Goal: Task Accomplishment & Management: Use online tool/utility

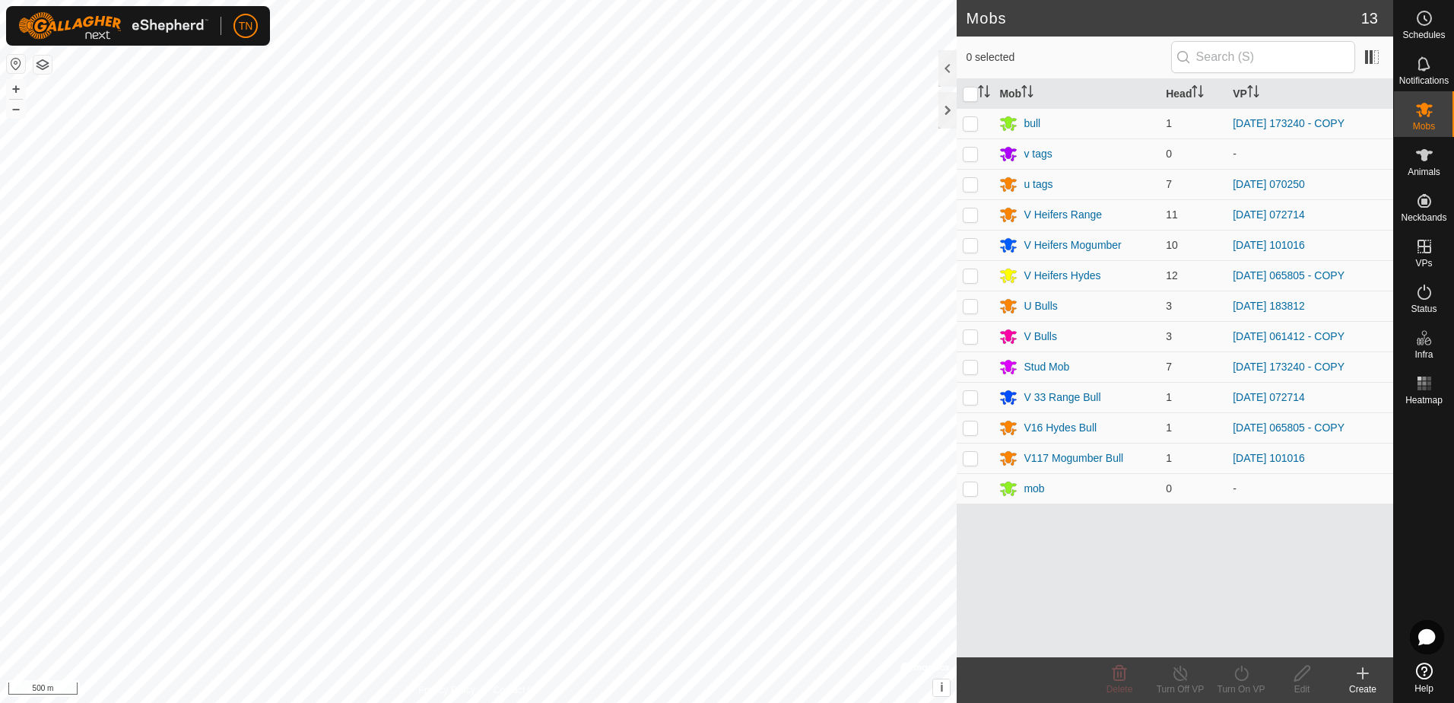
click at [0, 75] on html "TN Schedules Notifications Mobs Animals Neckbands VPs Status Infra Heatmap Help…" at bounding box center [727, 351] width 1454 height 703
click at [0, 224] on html "TN Schedules Notifications Mobs Animals Neckbands VPs Status Infra Heatmap Help…" at bounding box center [727, 351] width 1454 height 703
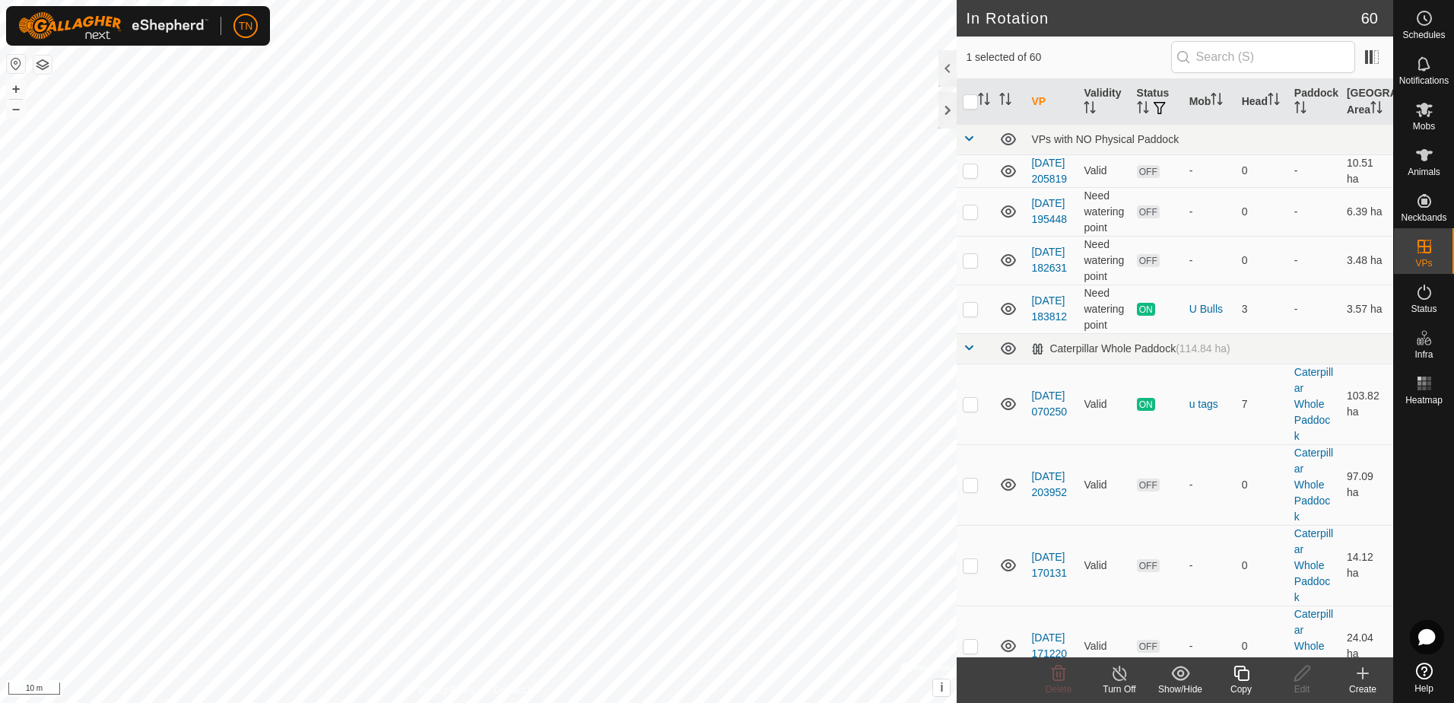
click at [1248, 676] on icon at bounding box center [1241, 673] width 15 height 15
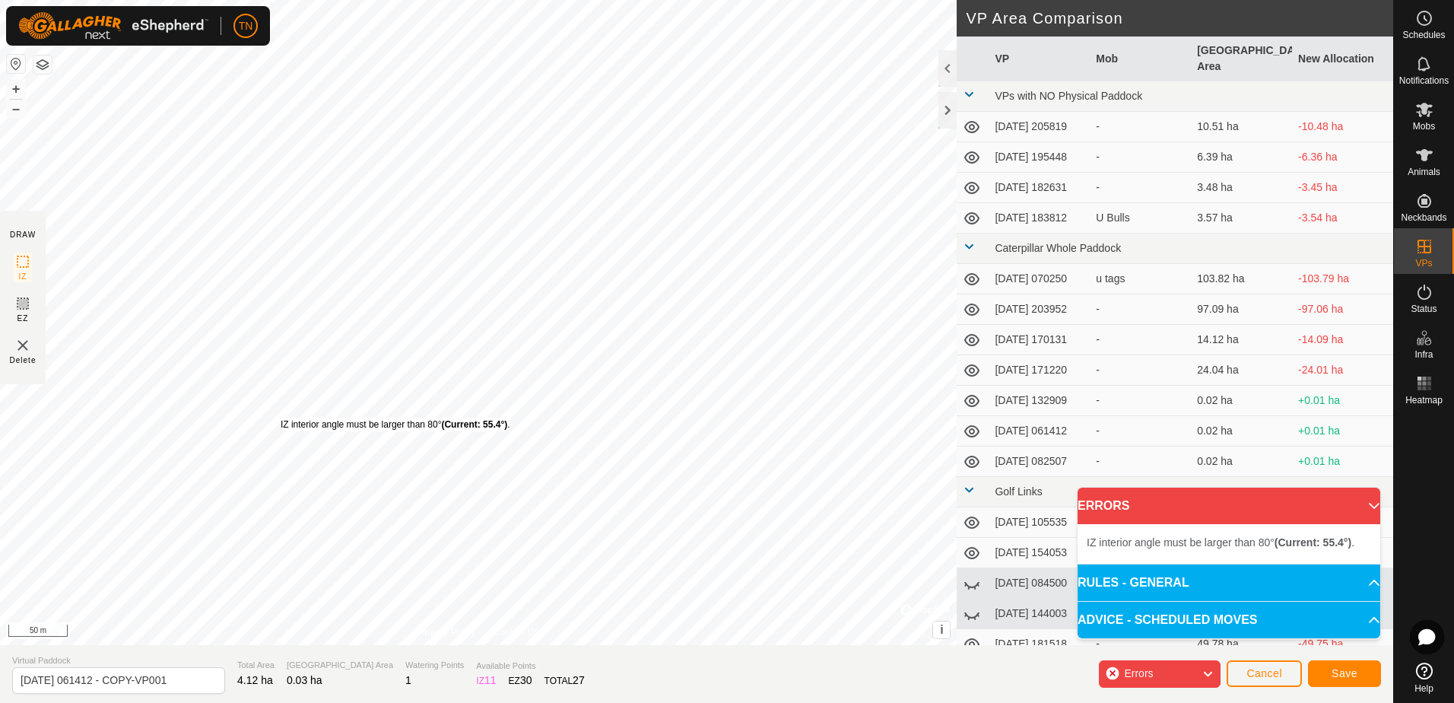
click at [272, 408] on div "IZ interior angle must be larger than 80° (Current: 55.4°) . + – ⇧ i © Mapbox ,…" at bounding box center [478, 322] width 957 height 645
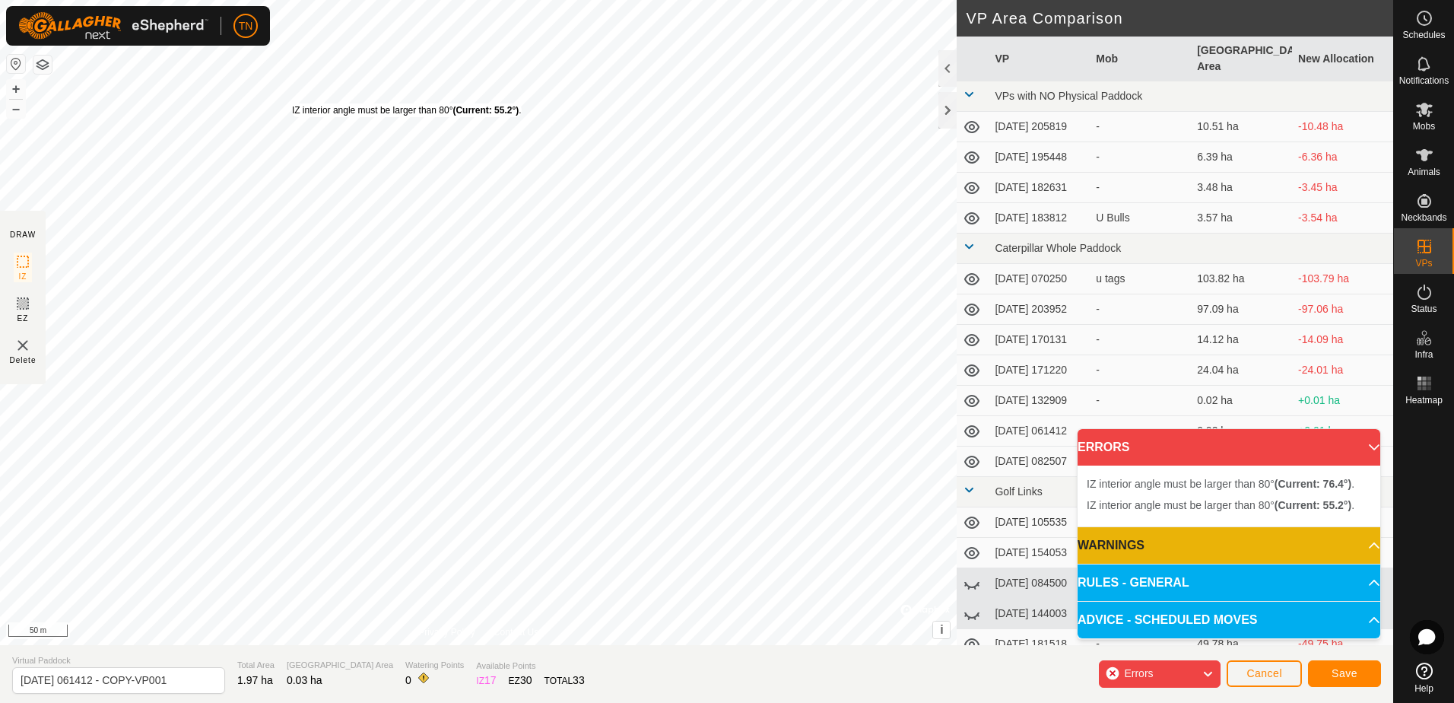
click at [292, 103] on div "IZ interior angle must be larger than 80° (Current: 55.2°) ." at bounding box center [407, 110] width 230 height 14
click at [367, 8] on div "IZ interior angle must be larger than 80° (Current: 33.3°) ." at bounding box center [482, 15] width 230 height 14
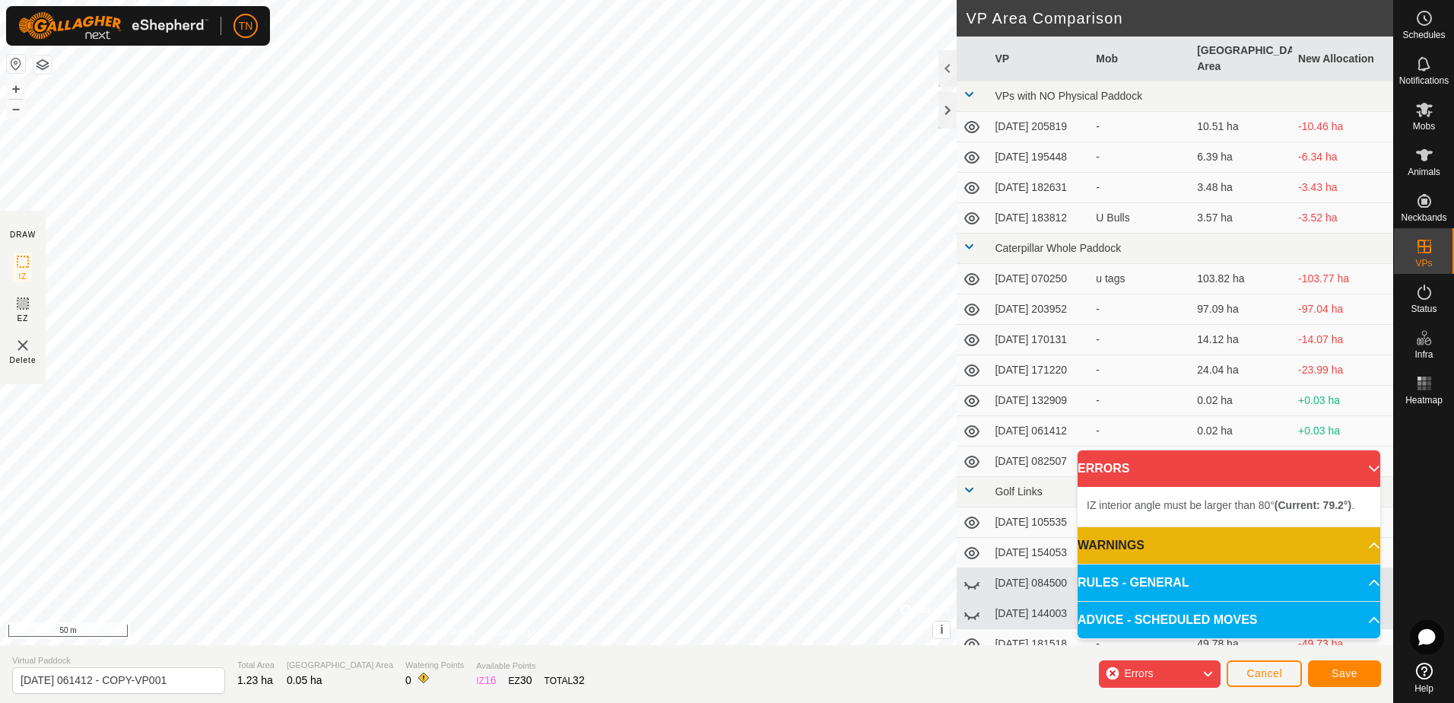
click at [685, 442] on div "IZ interior angle must be larger than 80° (Current: 79.2°) . + – ⇧ i © Mapbox ,…" at bounding box center [478, 322] width 957 height 645
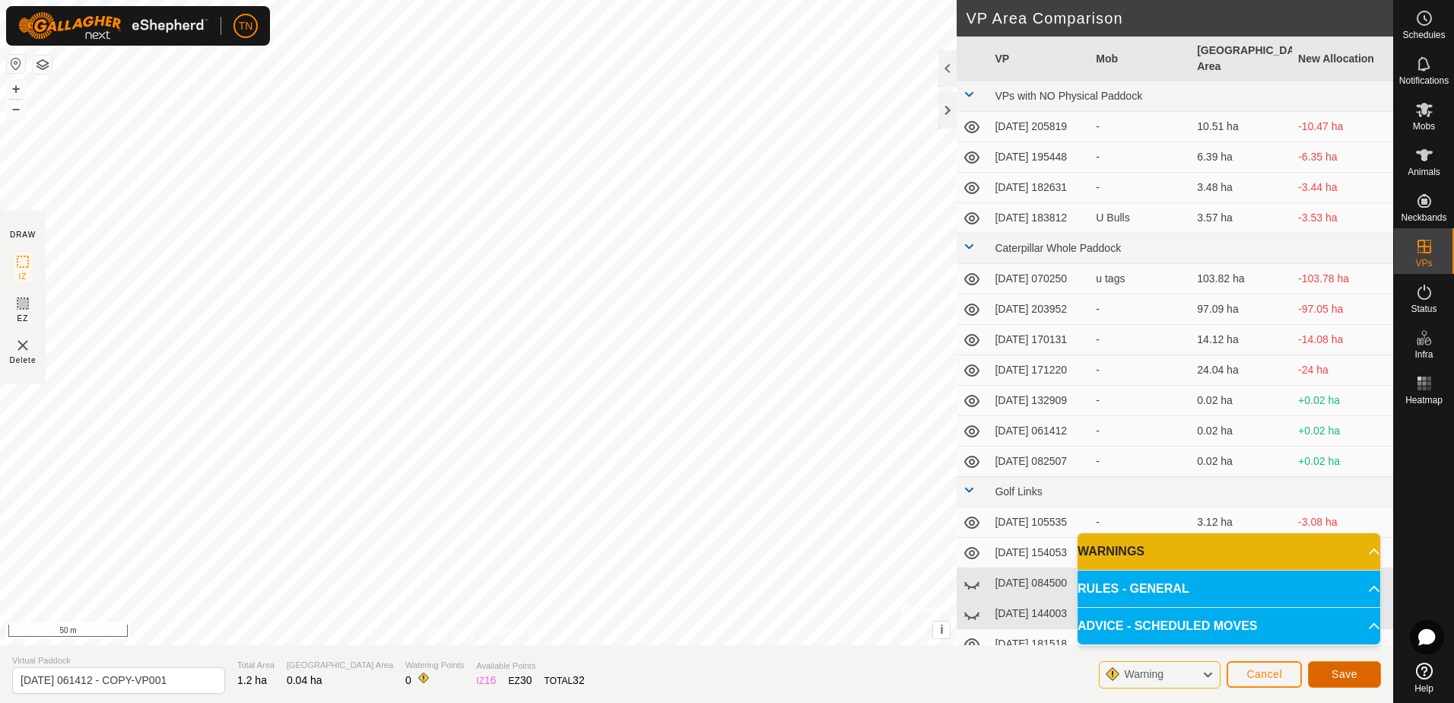
click at [1353, 675] on span "Save" at bounding box center [1345, 674] width 26 height 12
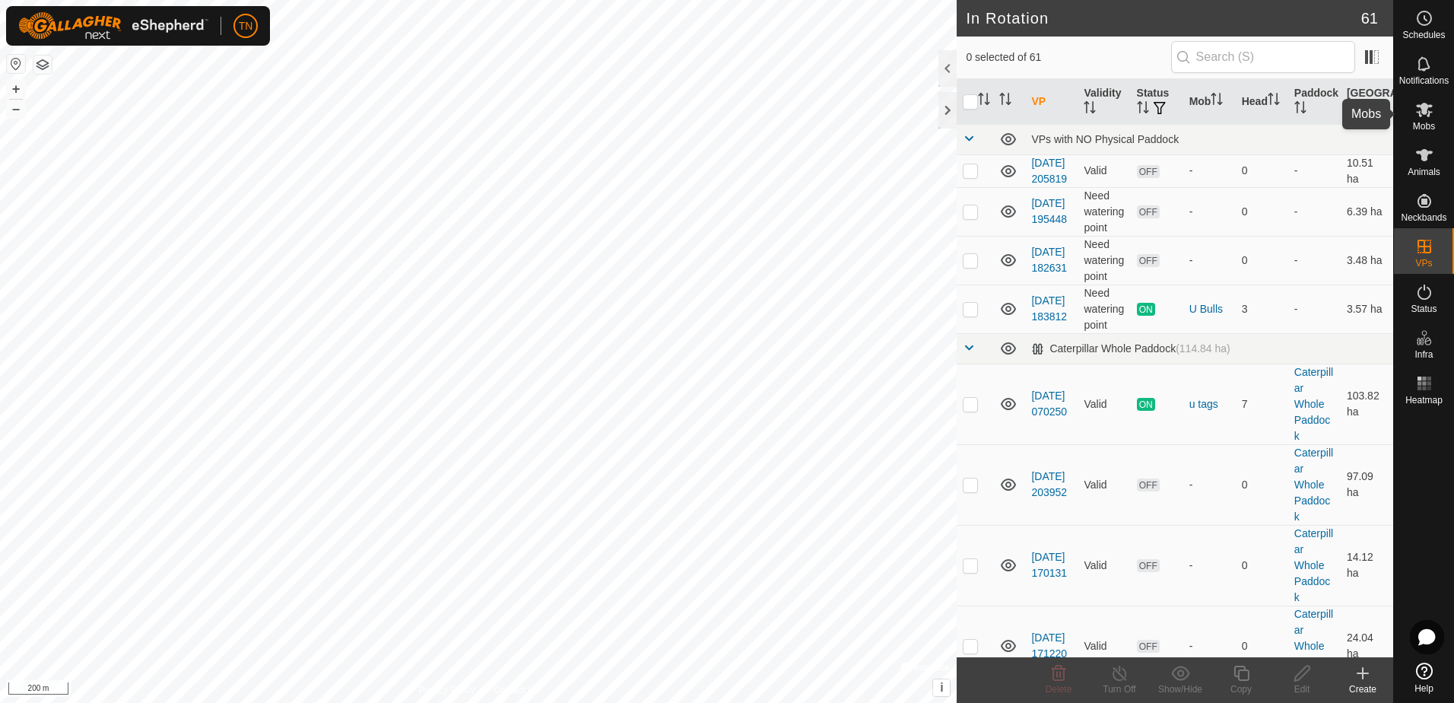
click at [1423, 106] on icon at bounding box center [1424, 110] width 17 height 14
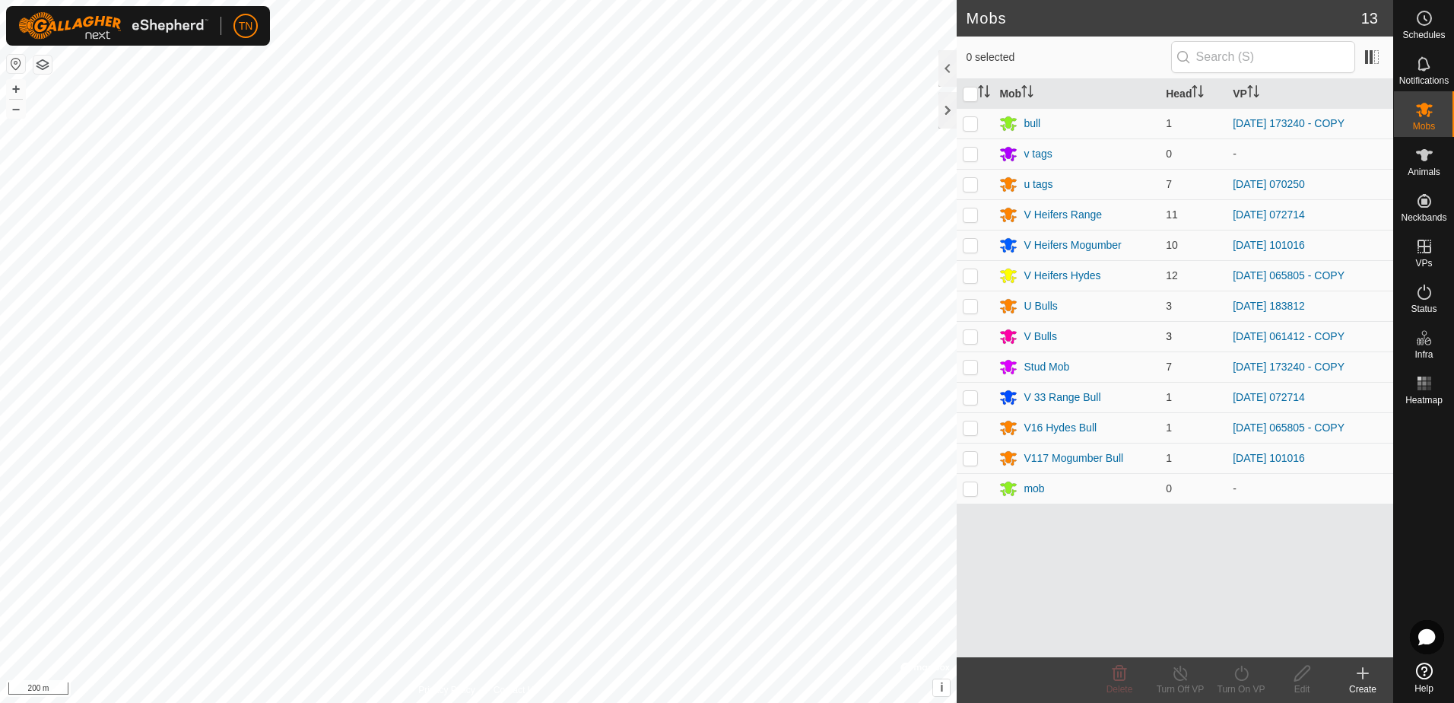
click at [972, 339] on p-checkbox at bounding box center [970, 336] width 15 height 12
checkbox input "true"
click at [1247, 677] on icon at bounding box center [1242, 673] width 14 height 15
click at [1248, 637] on link "Now" at bounding box center [1287, 639] width 151 height 30
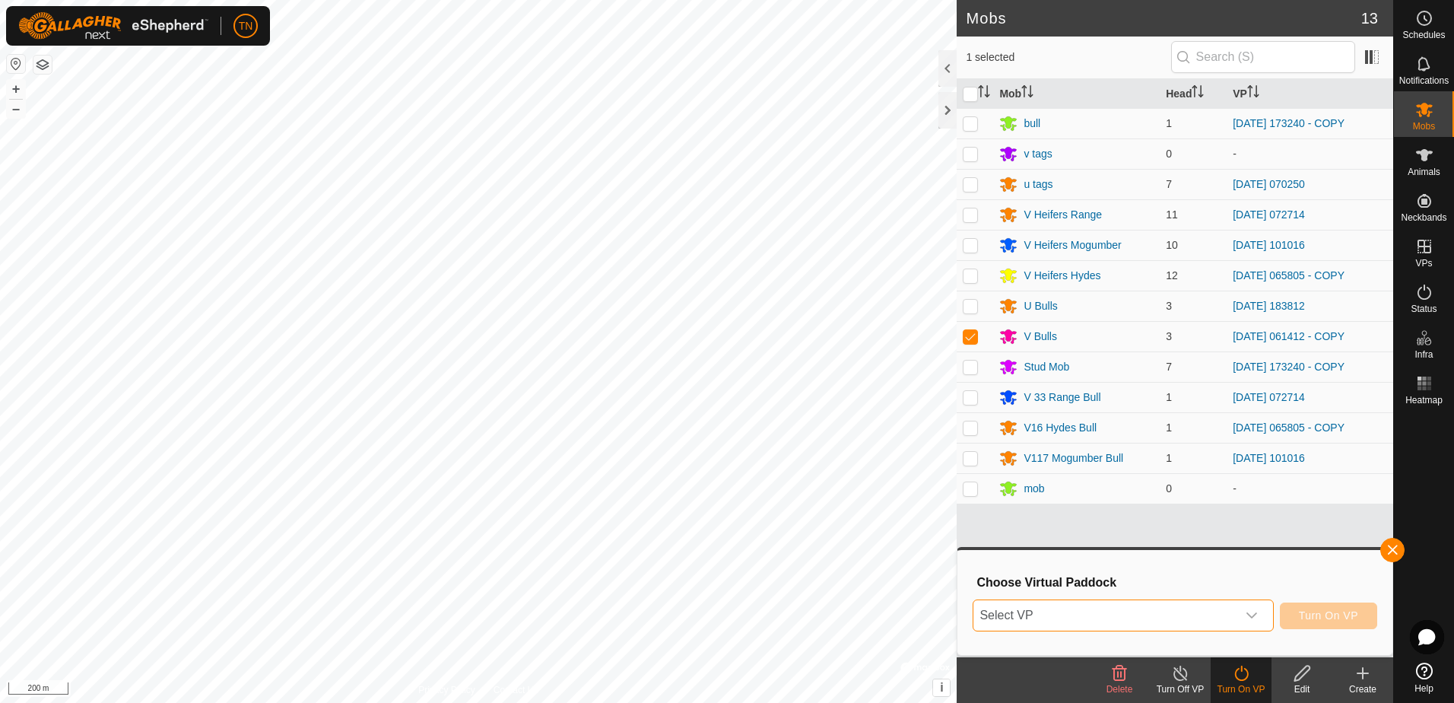
click at [1167, 618] on span "Select VP" at bounding box center [1105, 615] width 262 height 30
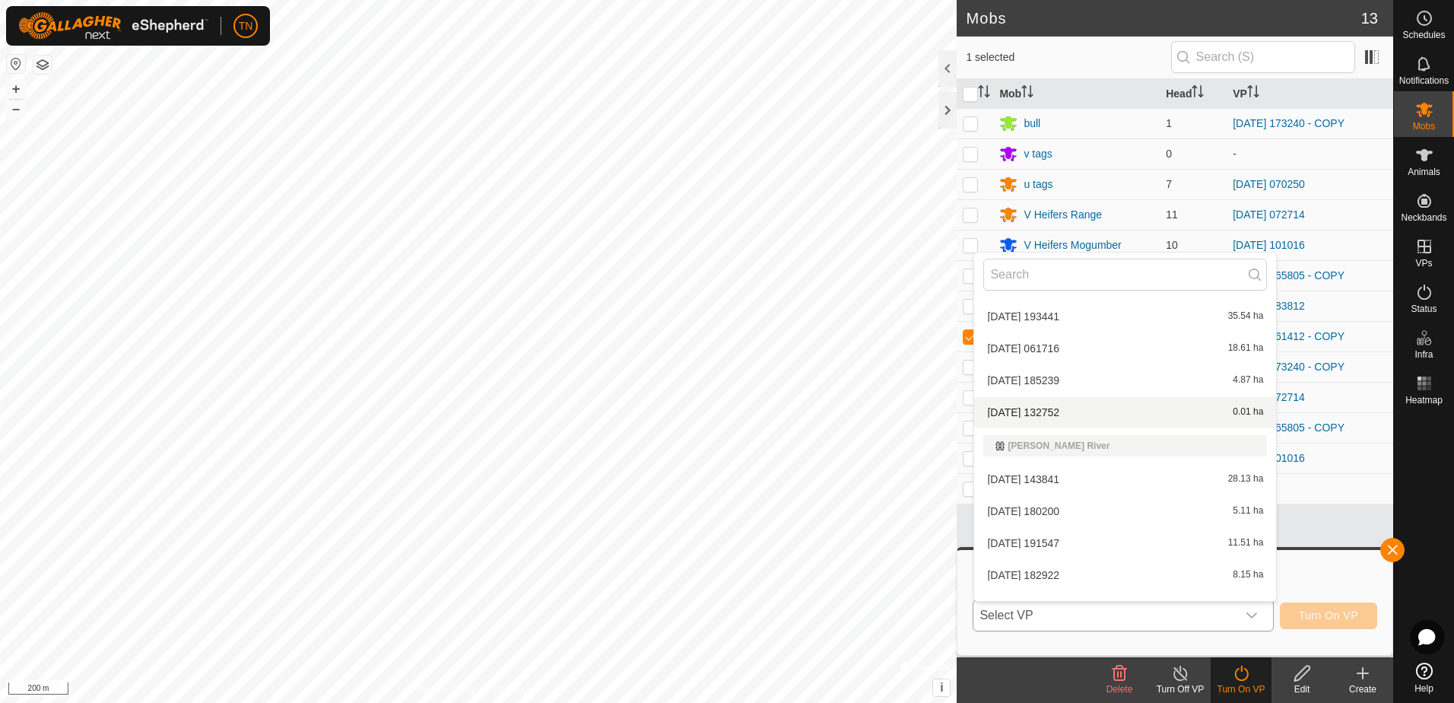
scroll to position [700, 0]
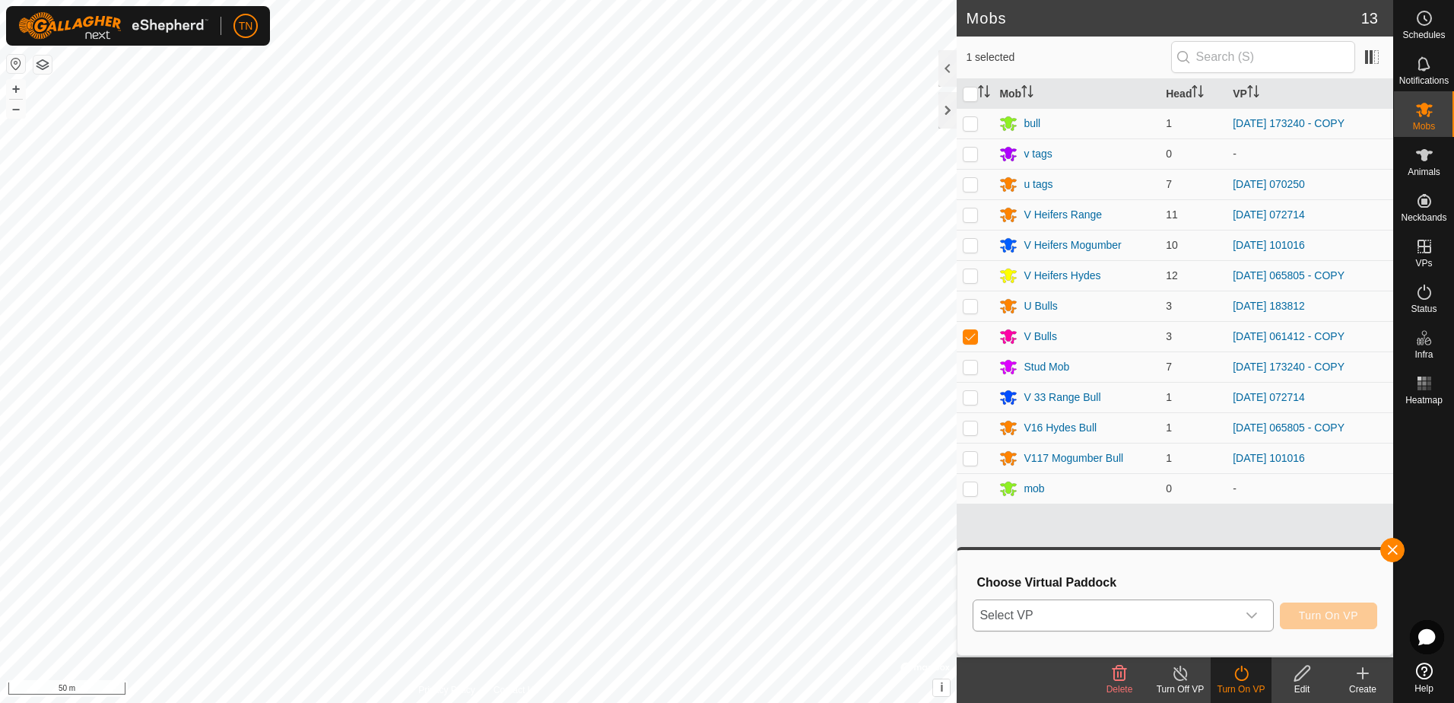
click at [1256, 615] on icon "dropdown trigger" at bounding box center [1252, 615] width 12 height 12
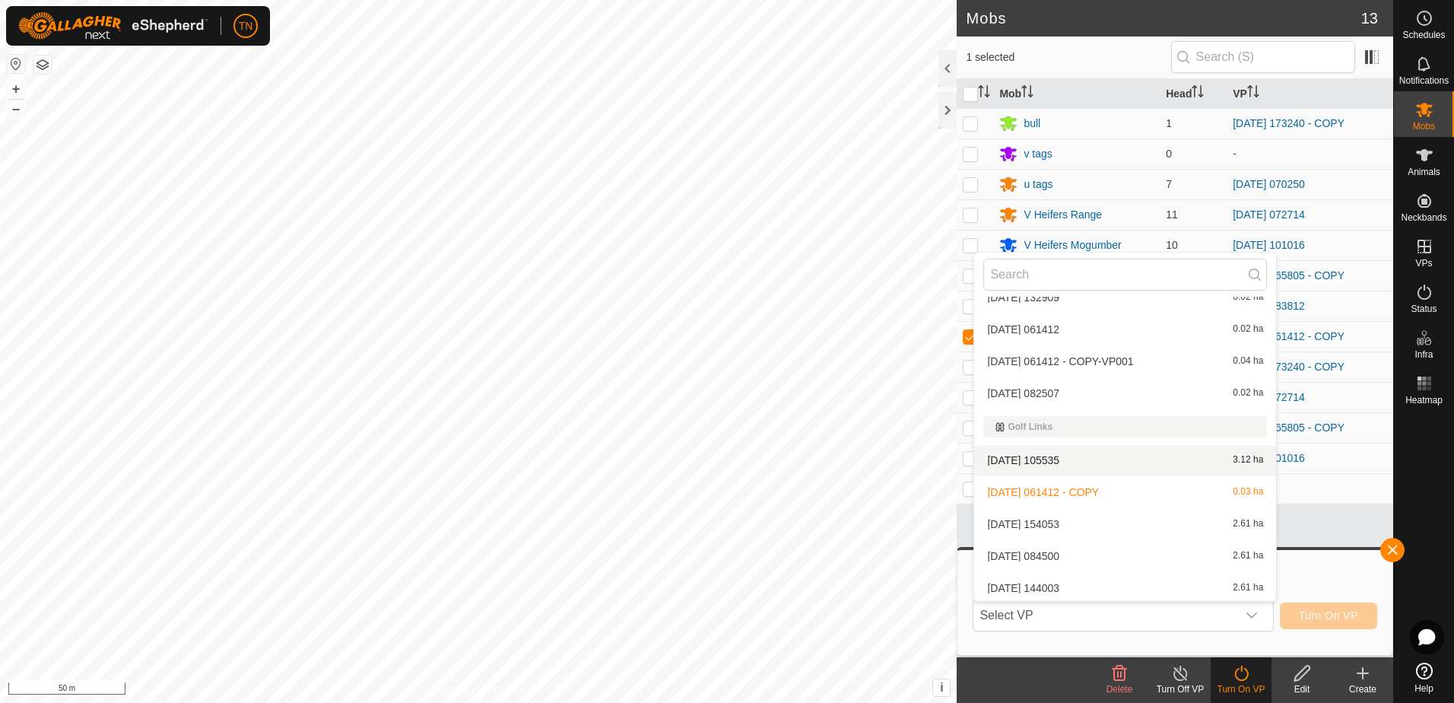
scroll to position [260, 0]
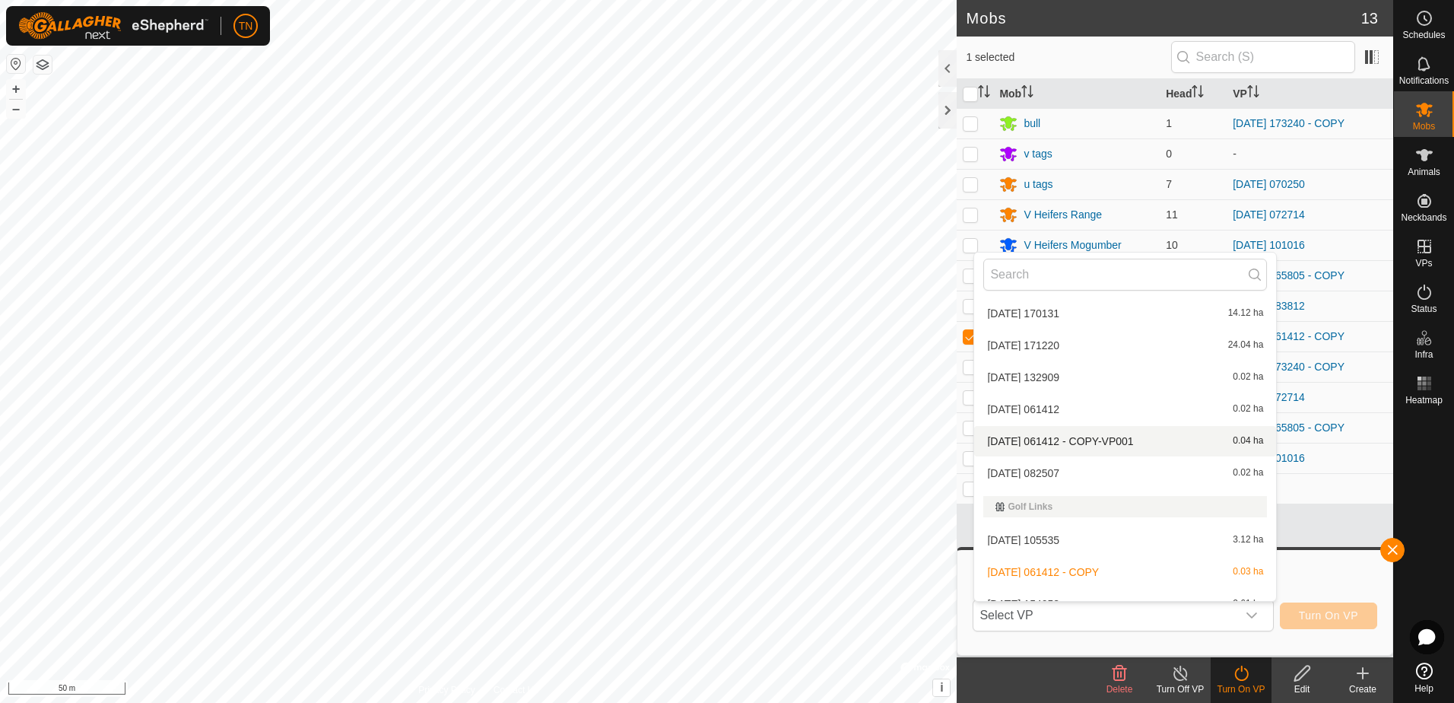
click at [1077, 442] on li "[DATE] 061412 - COPY-VP001 0.04 ha" at bounding box center [1125, 441] width 302 height 30
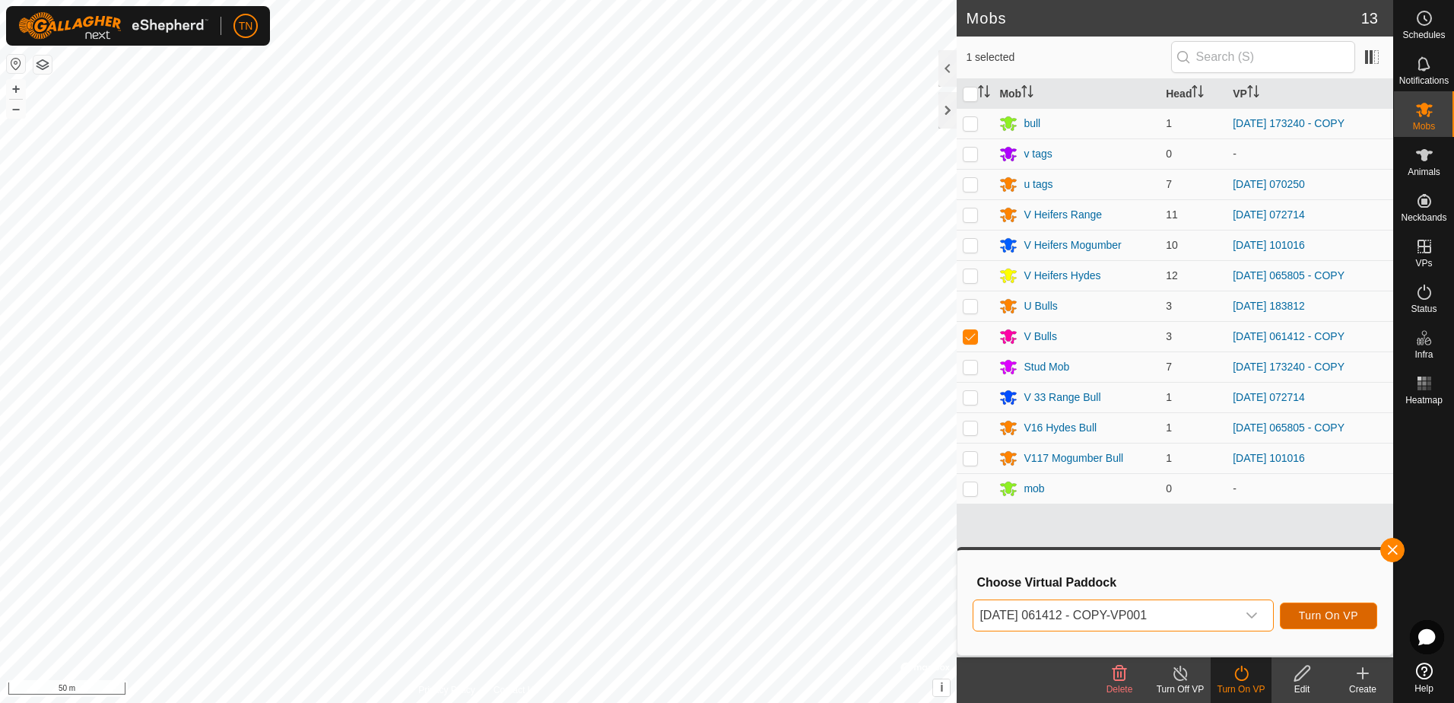
click at [1327, 613] on span "Turn On VP" at bounding box center [1328, 615] width 59 height 12
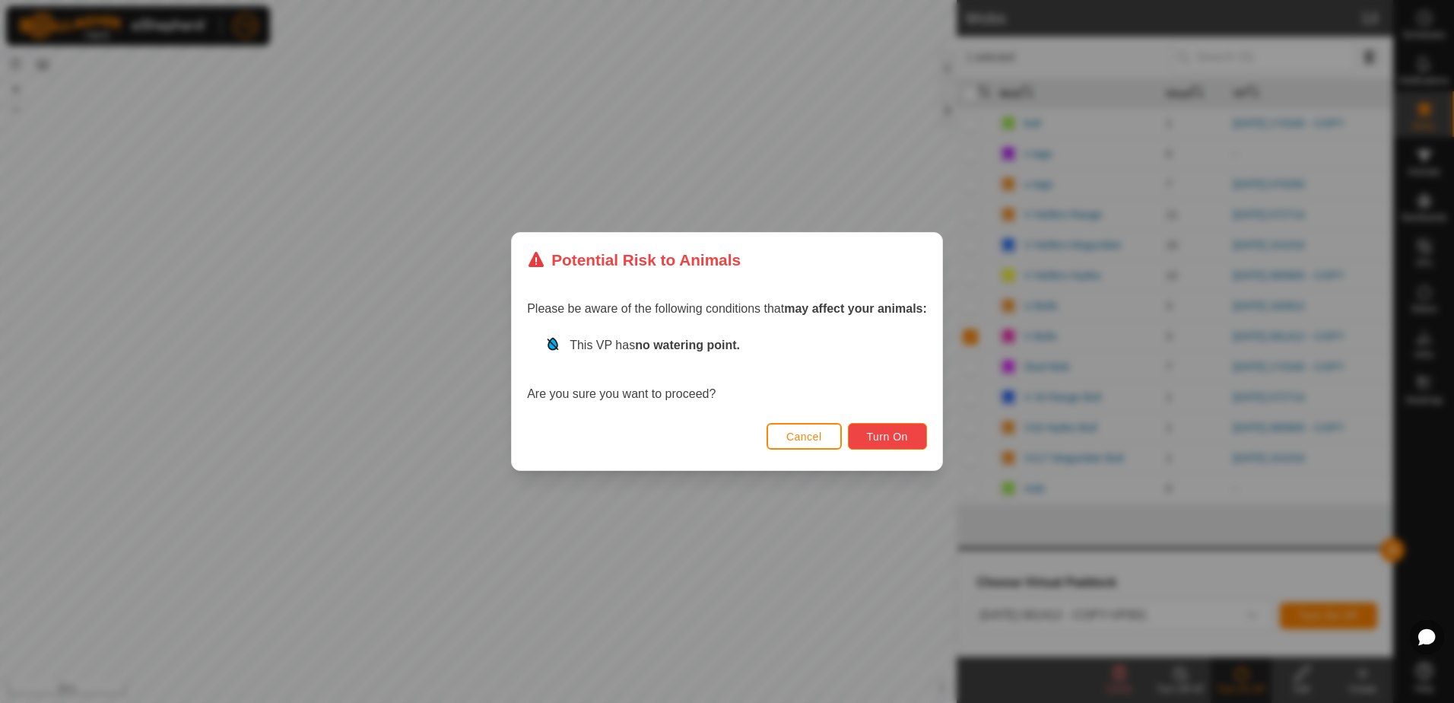
click at [892, 437] on span "Turn On" at bounding box center [887, 437] width 41 height 12
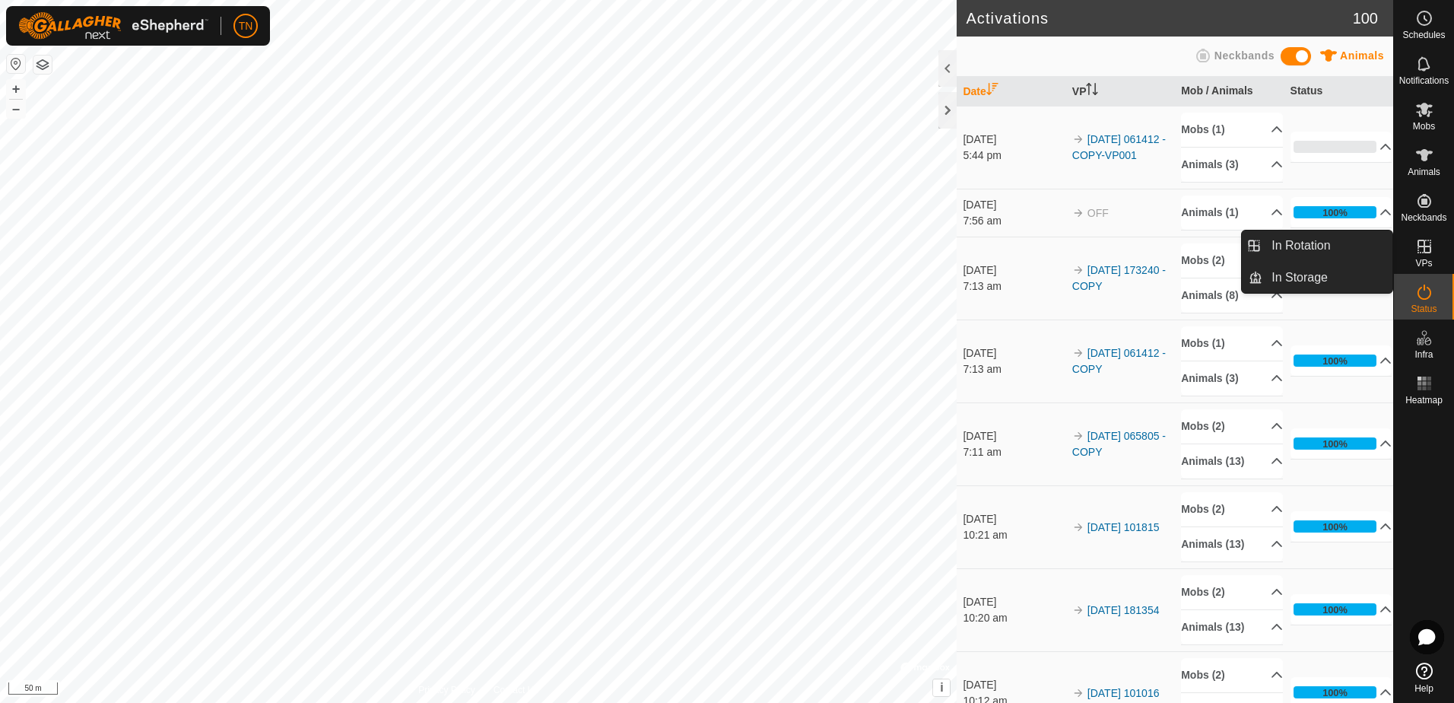
click at [1422, 251] on icon at bounding box center [1425, 246] width 18 height 18
click at [1428, 247] on icon at bounding box center [1425, 247] width 14 height 14
click at [1327, 247] on link "In Rotation" at bounding box center [1328, 245] width 130 height 30
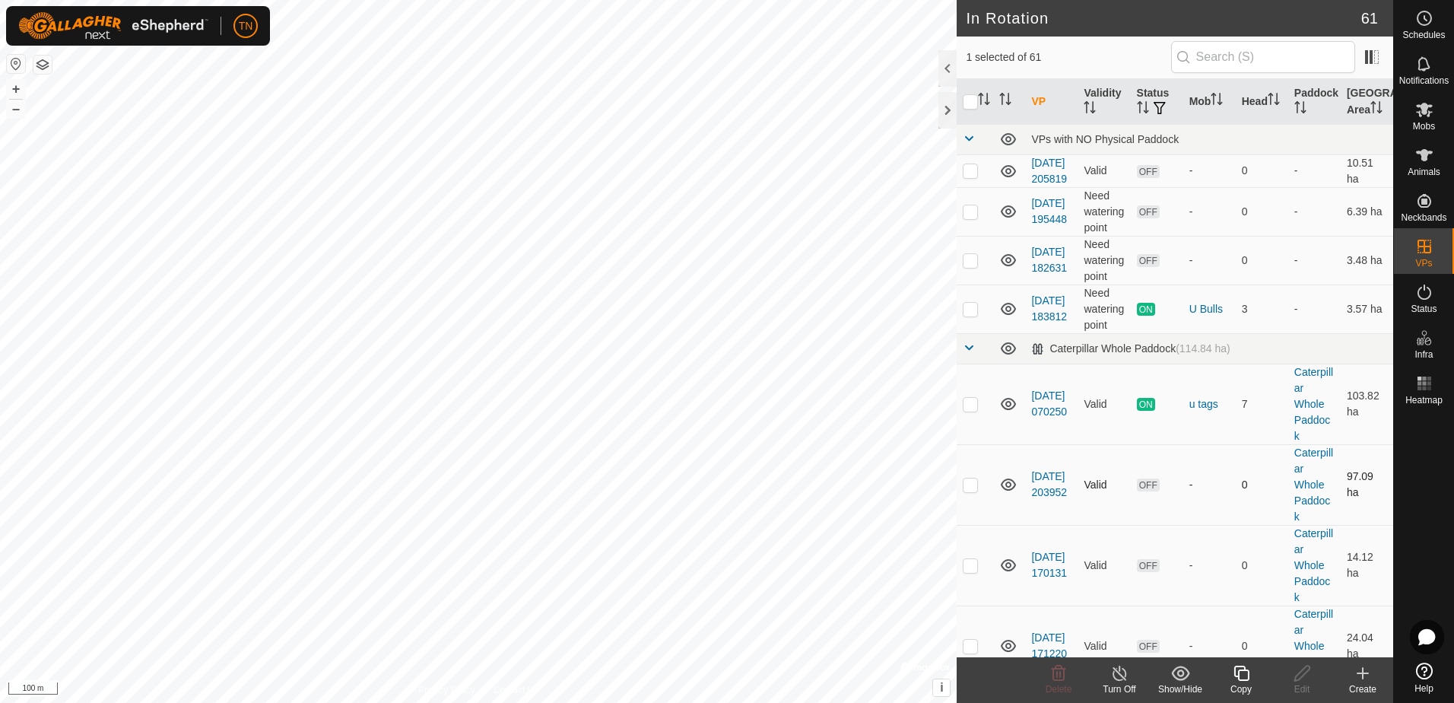
click at [969, 491] on p-checkbox at bounding box center [970, 484] width 15 height 12
click at [972, 491] on p-checkbox at bounding box center [970, 484] width 15 height 12
click at [971, 491] on p-checkbox at bounding box center [970, 484] width 15 height 12
click at [974, 491] on p-checkbox at bounding box center [970, 484] width 15 height 12
checkbox input "false"
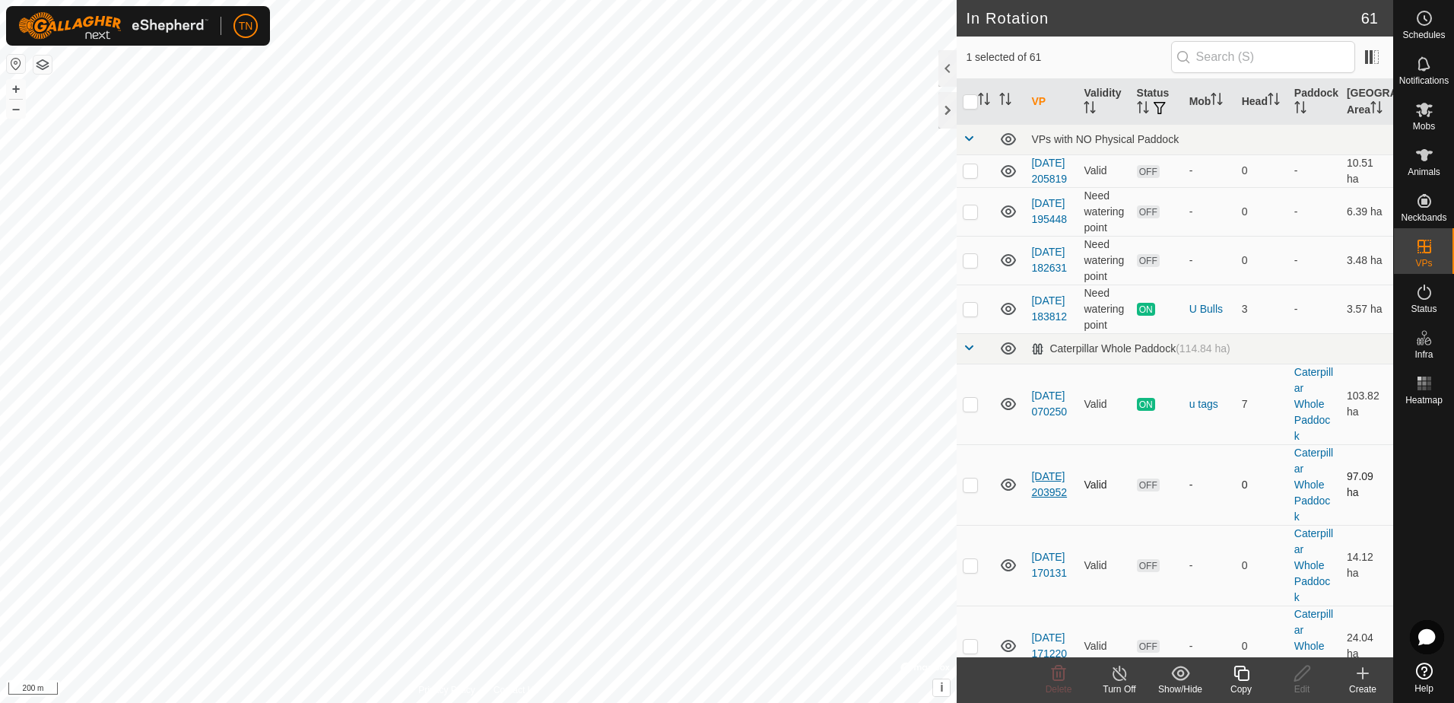
click at [1041, 495] on link "[DATE] 203952" at bounding box center [1049, 484] width 36 height 28
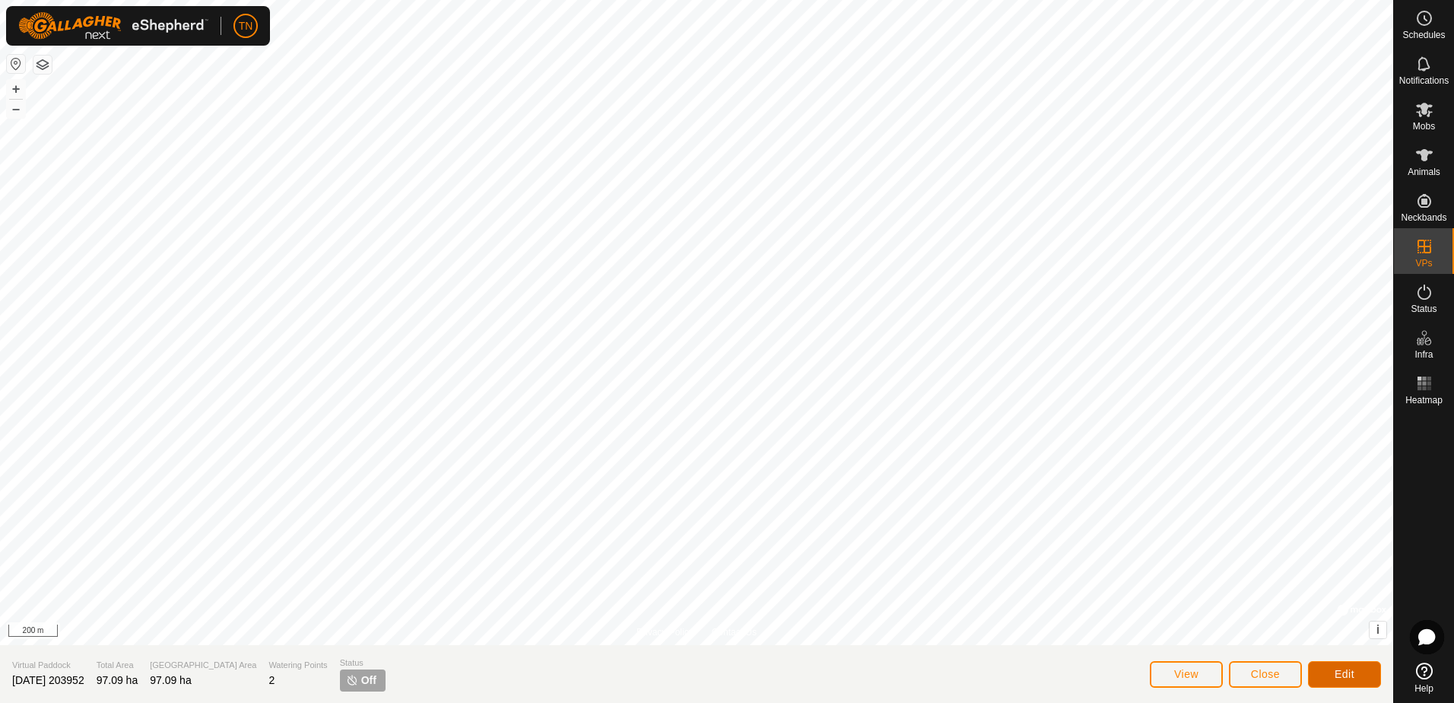
click at [1351, 669] on span "Edit" at bounding box center [1345, 674] width 20 height 12
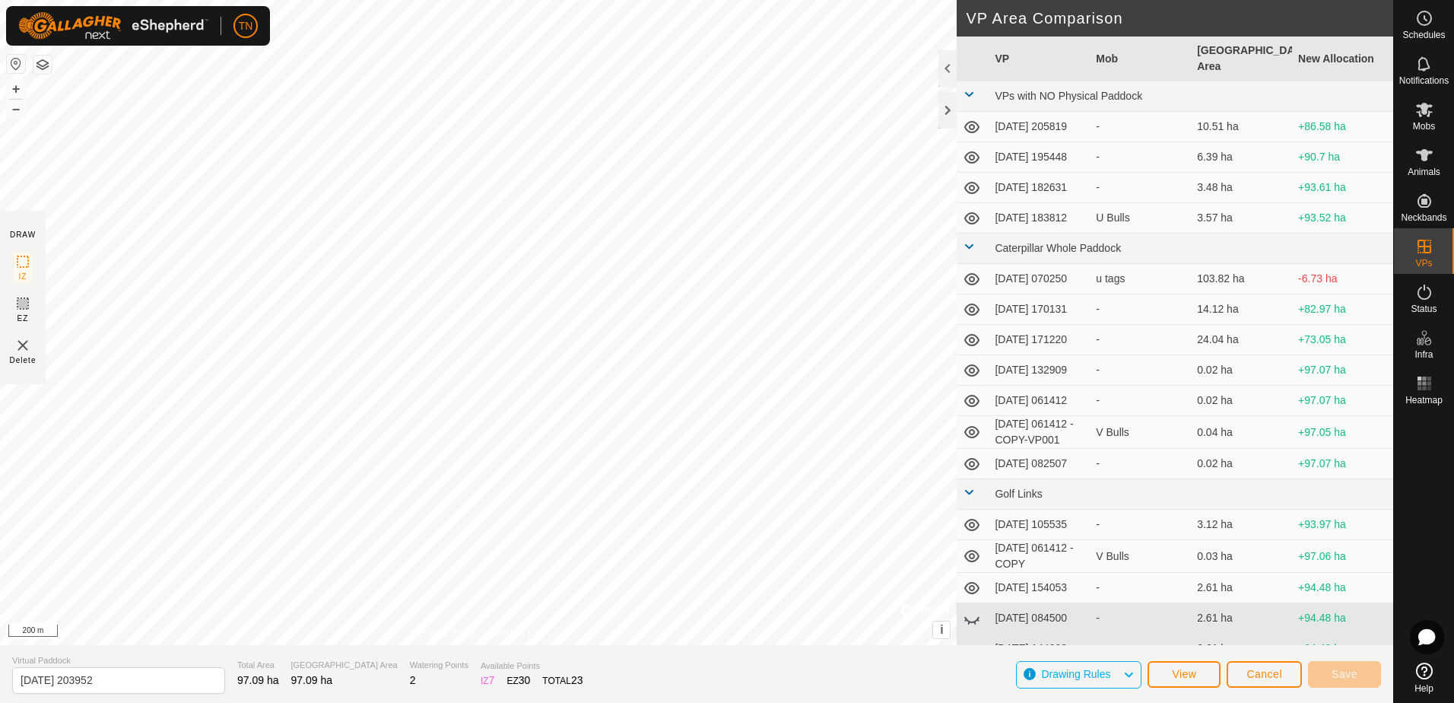
click at [1067, 479] on td "[DATE] 082507" at bounding box center [1039, 464] width 101 height 30
click at [1267, 677] on span "Cancel" at bounding box center [1265, 674] width 36 height 12
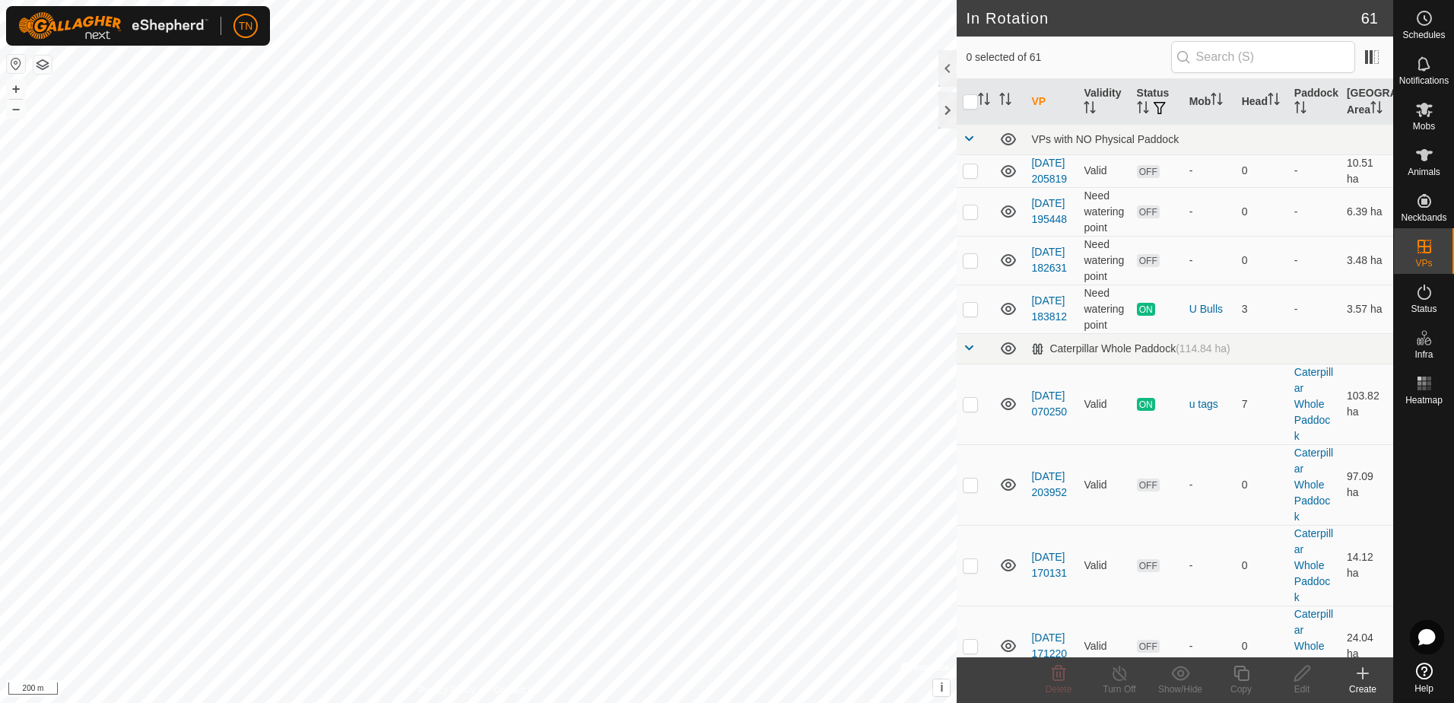
scroll to position [380, 0]
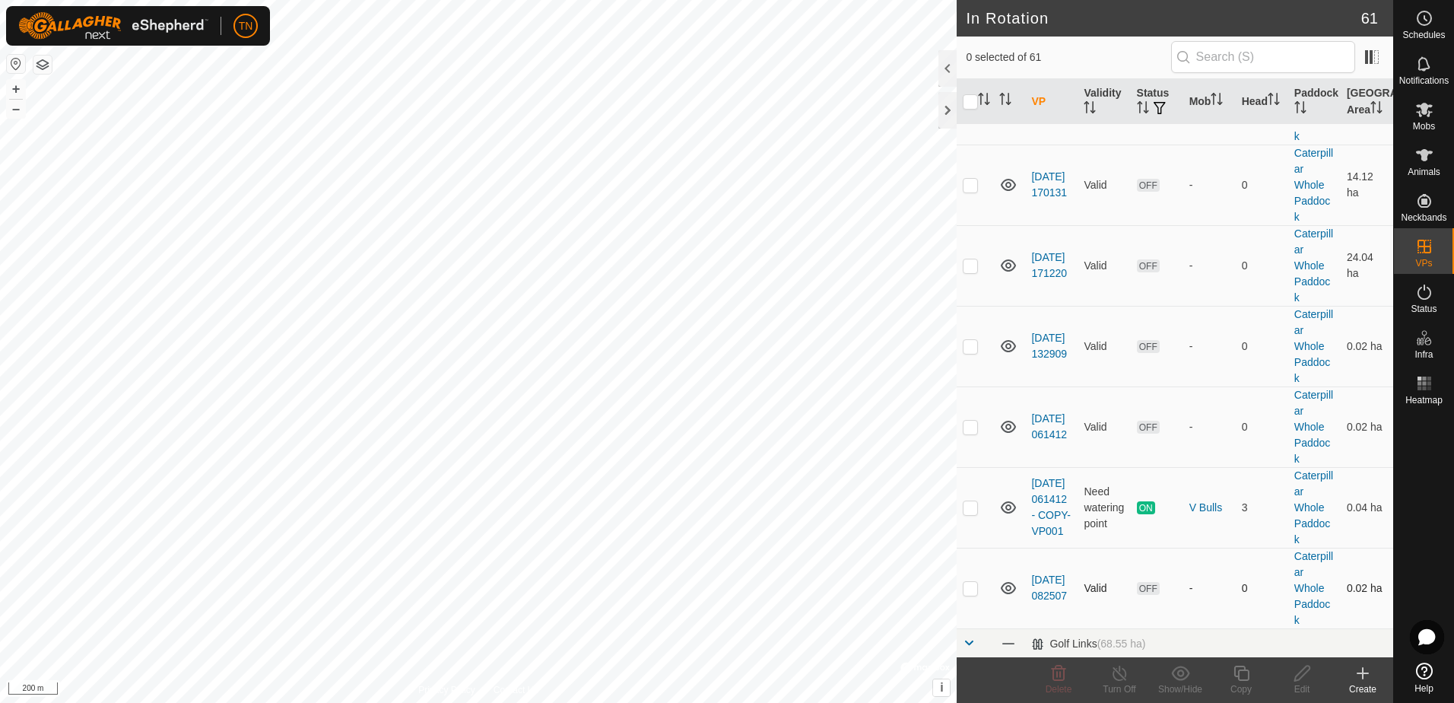
checkbox input "true"
click at [1245, 678] on icon at bounding box center [1241, 673] width 19 height 18
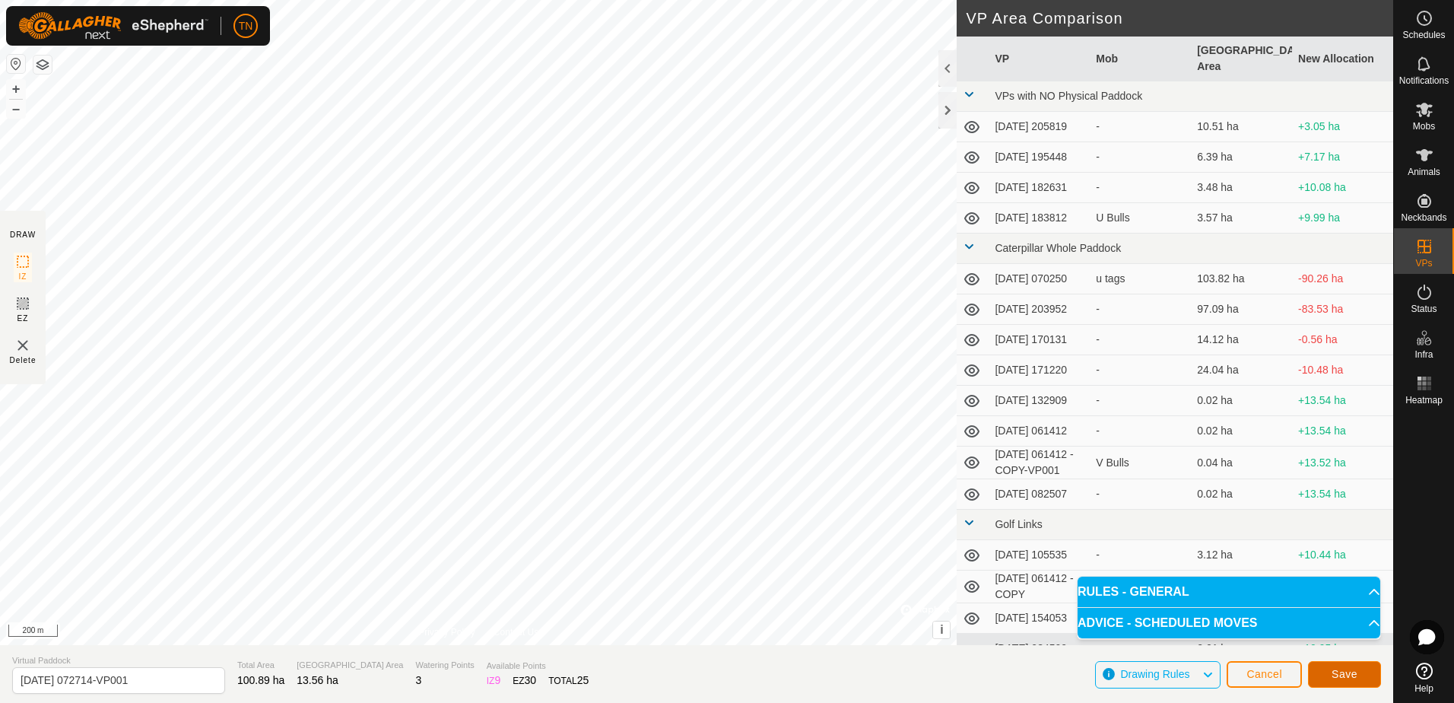
click at [1347, 681] on button "Save" at bounding box center [1344, 674] width 73 height 27
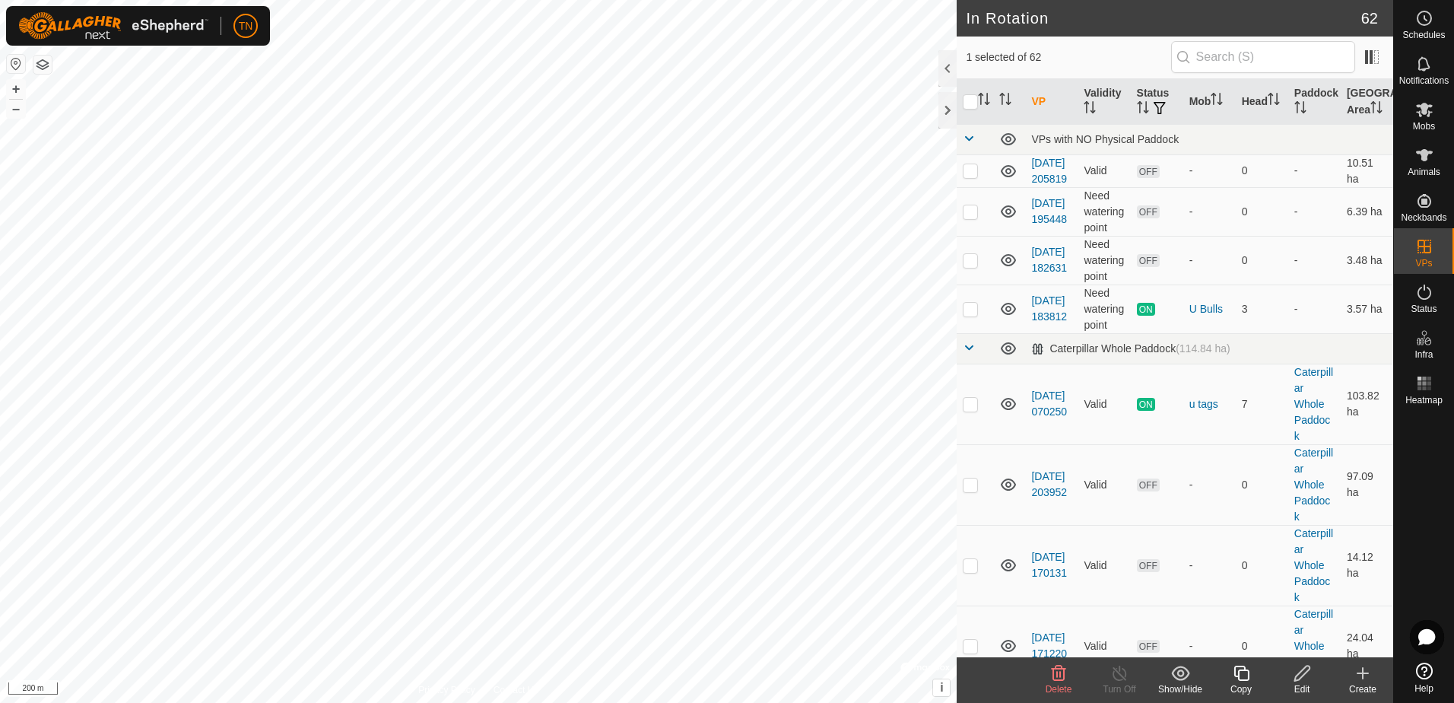
click at [1063, 672] on icon at bounding box center [1059, 673] width 18 height 18
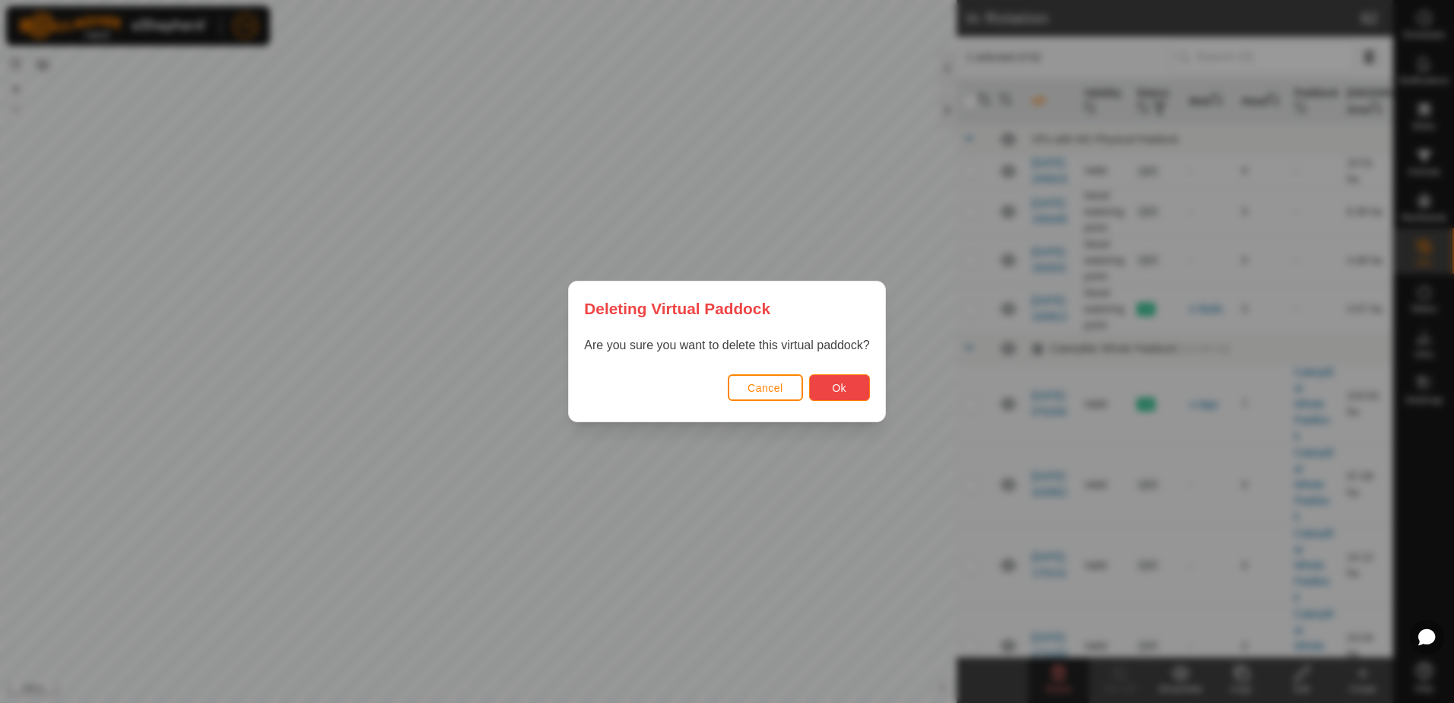
click at [836, 382] on span "Ok" at bounding box center [839, 388] width 14 height 12
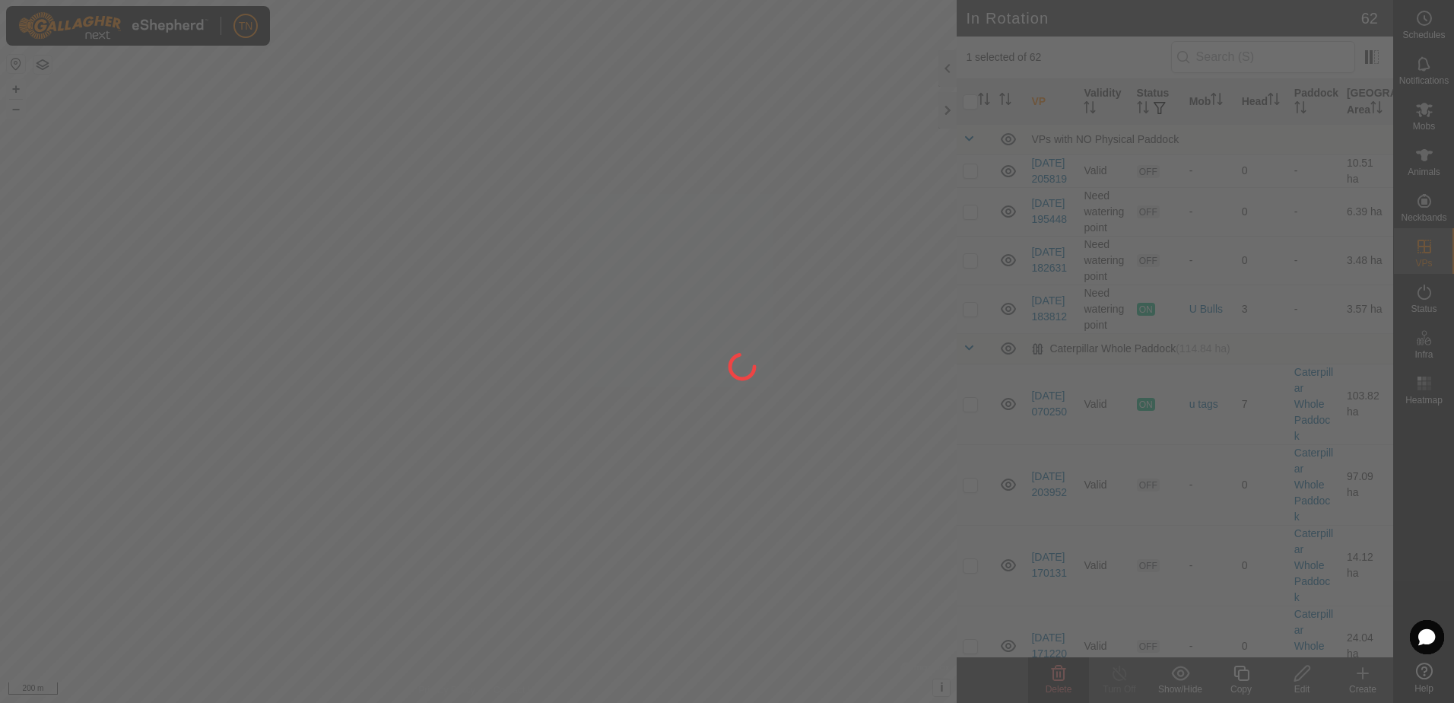
checkbox input "false"
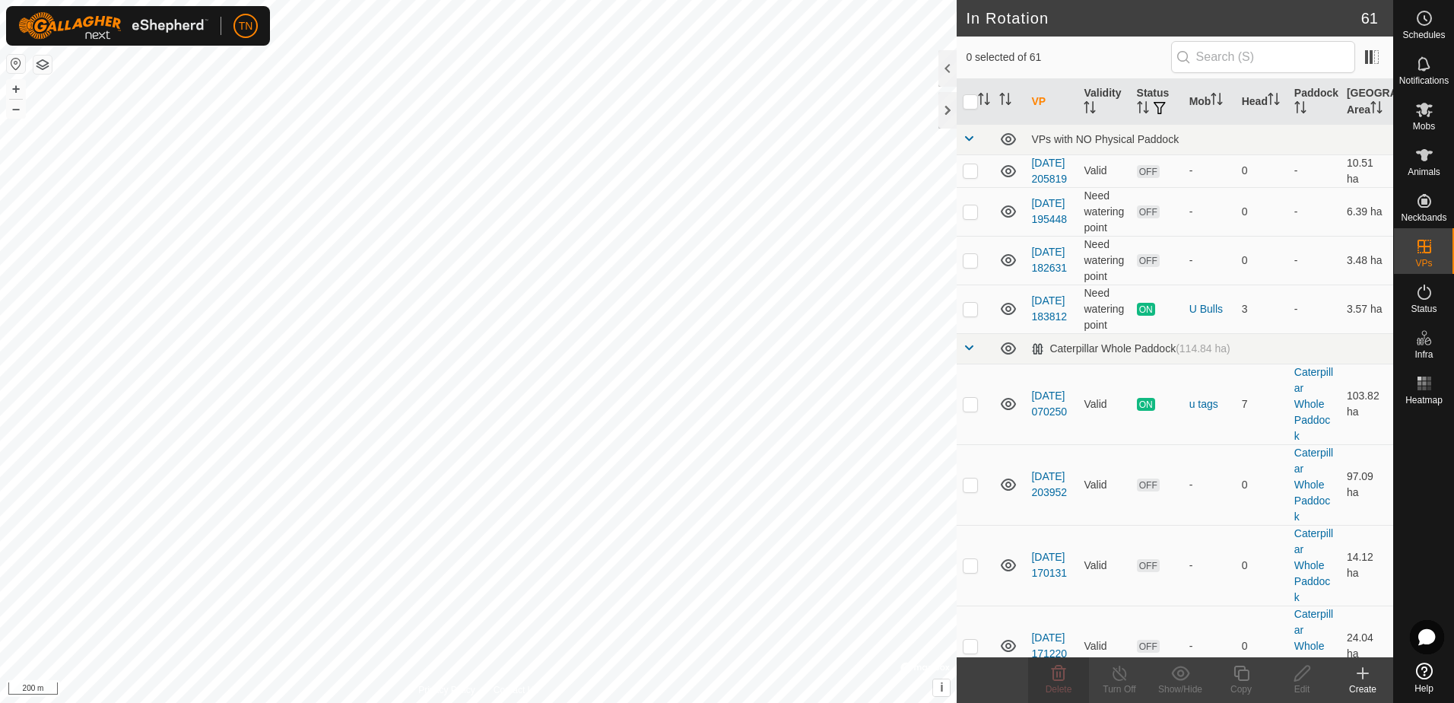
checkbox input "true"
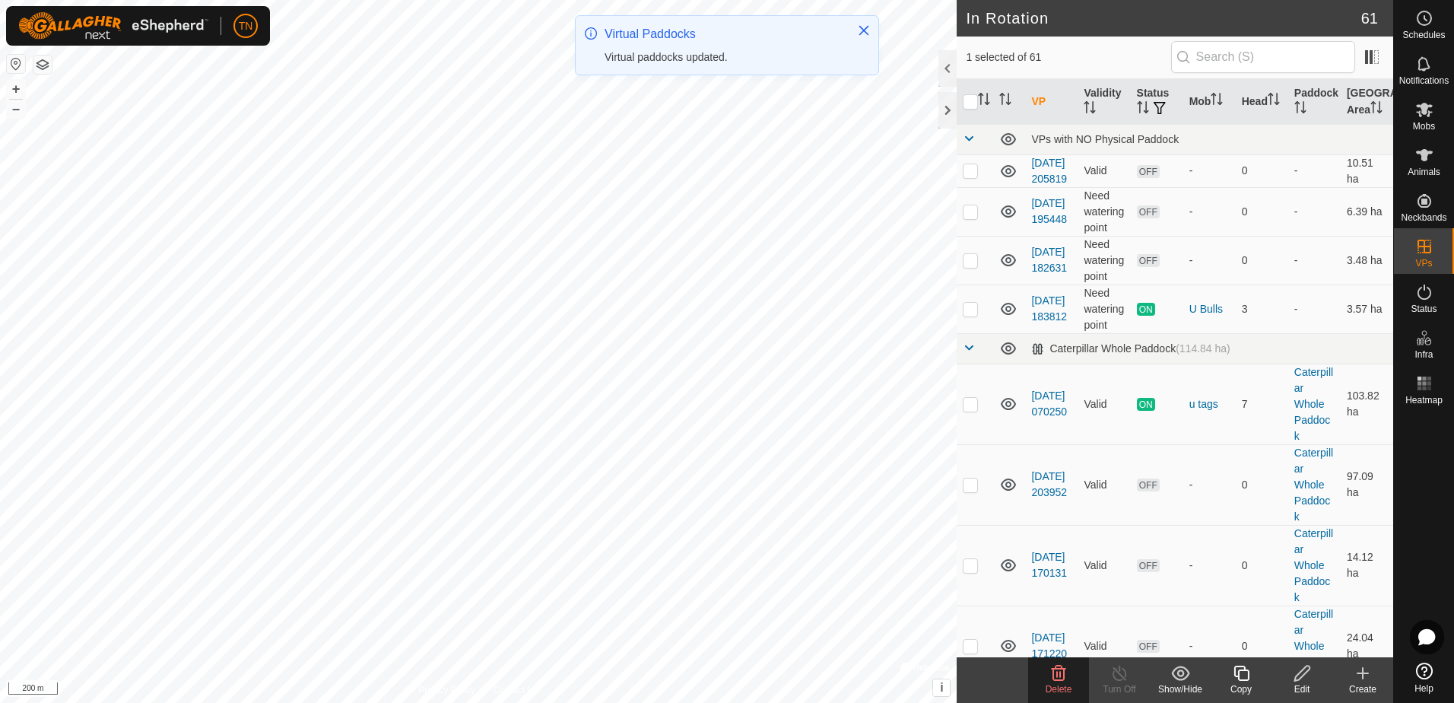
click at [1051, 677] on icon at bounding box center [1059, 673] width 18 height 18
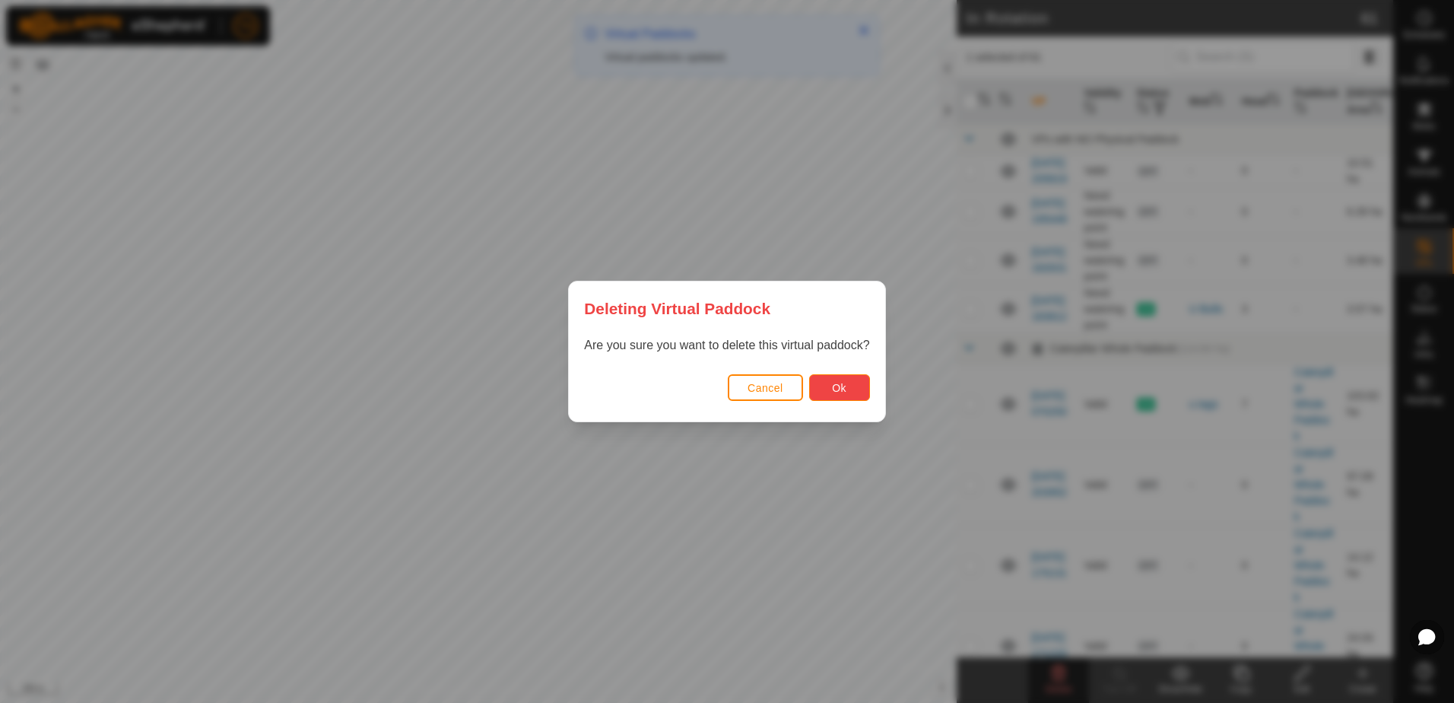
click at [833, 392] on span "Ok" at bounding box center [839, 388] width 14 height 12
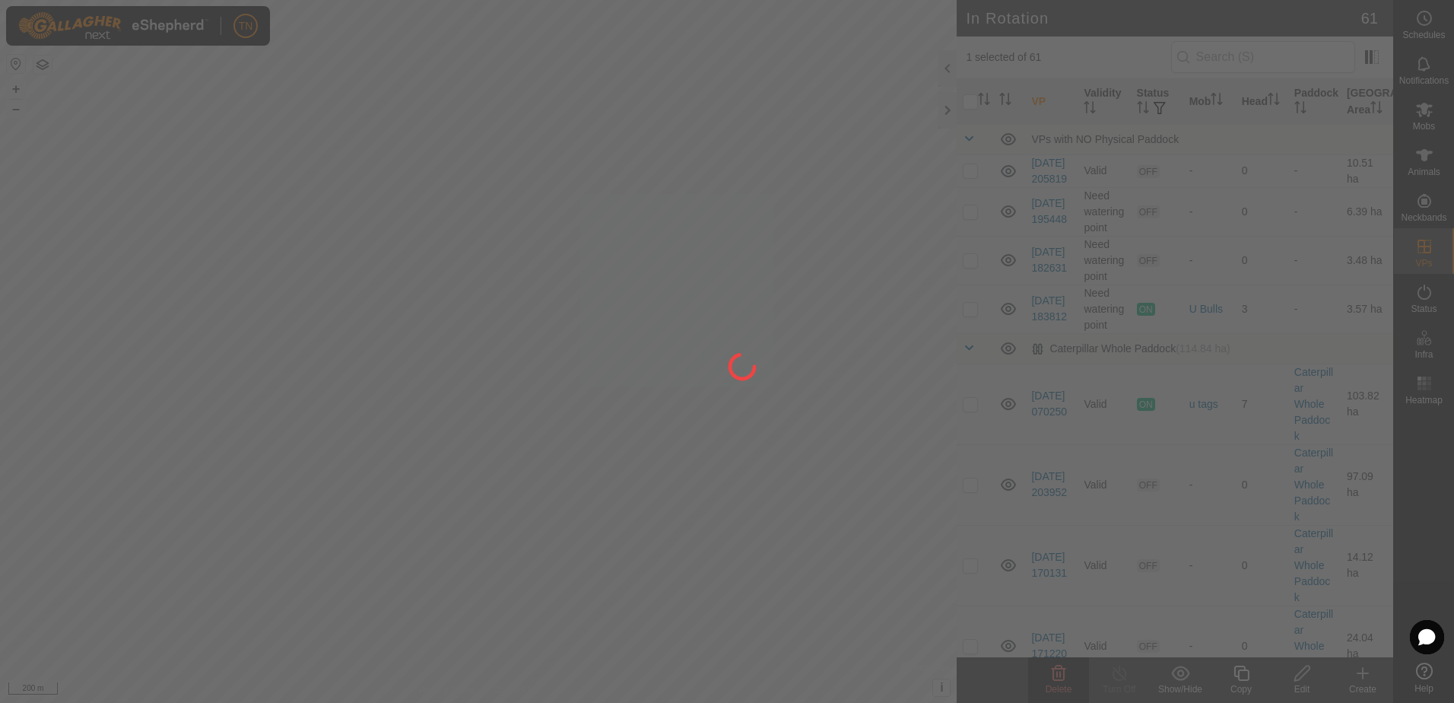
checkbox input "false"
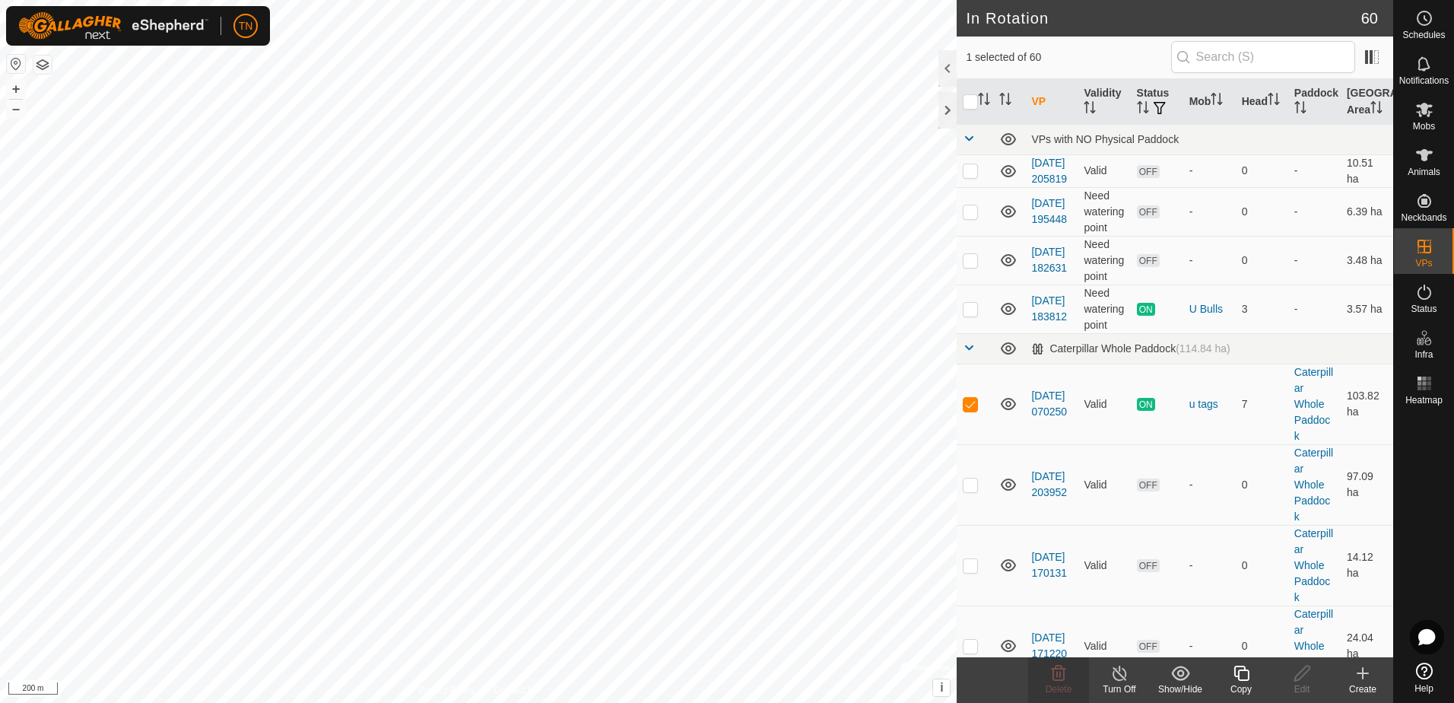
checkbox input "false"
checkbox input "true"
click at [1063, 682] on div "Delete" at bounding box center [1058, 689] width 61 height 14
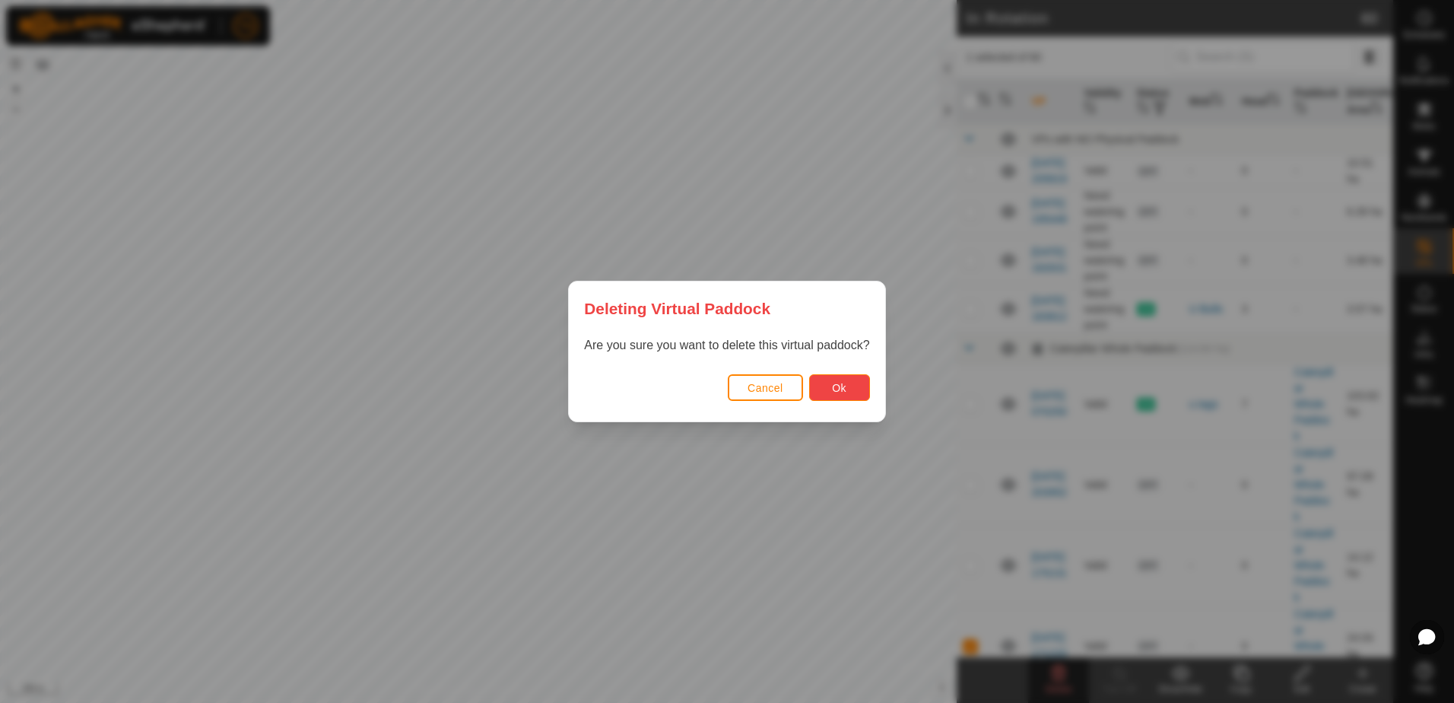
click at [841, 387] on span "Ok" at bounding box center [839, 388] width 14 height 12
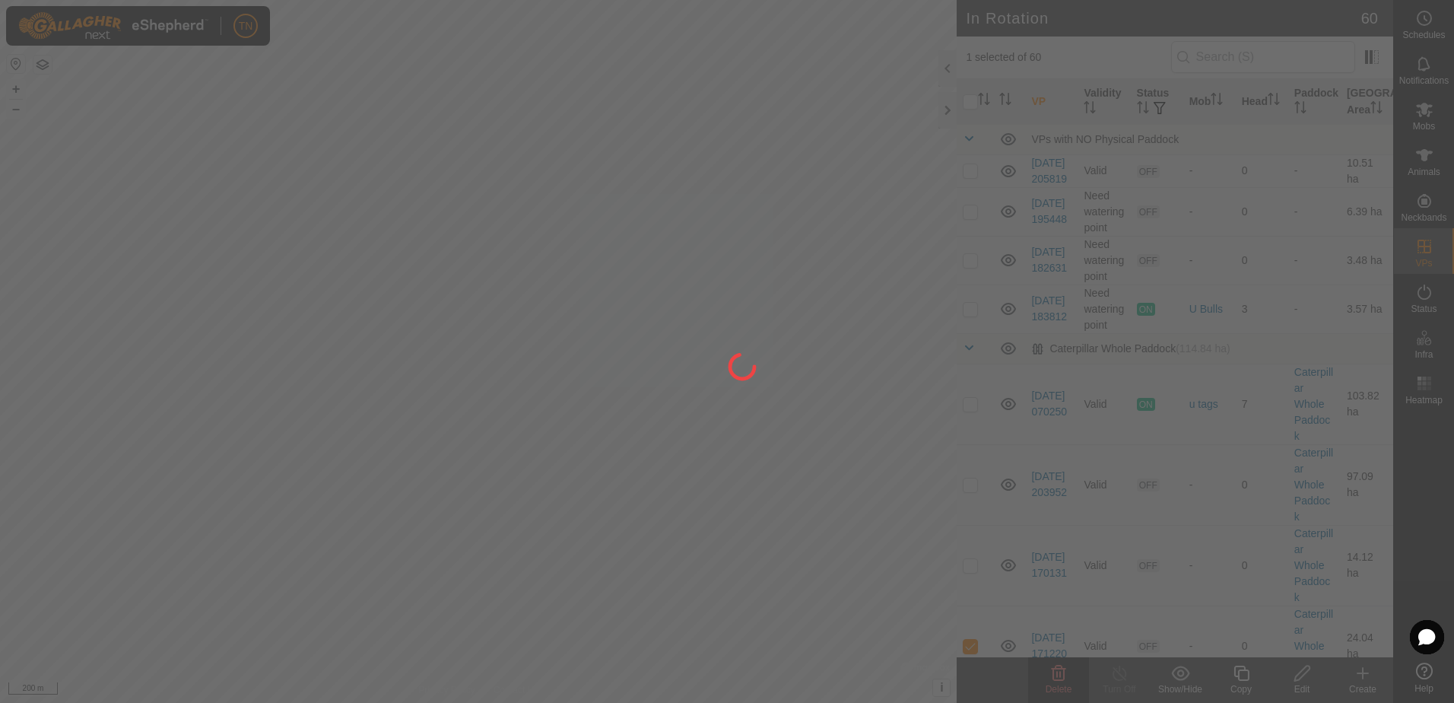
checkbox input "false"
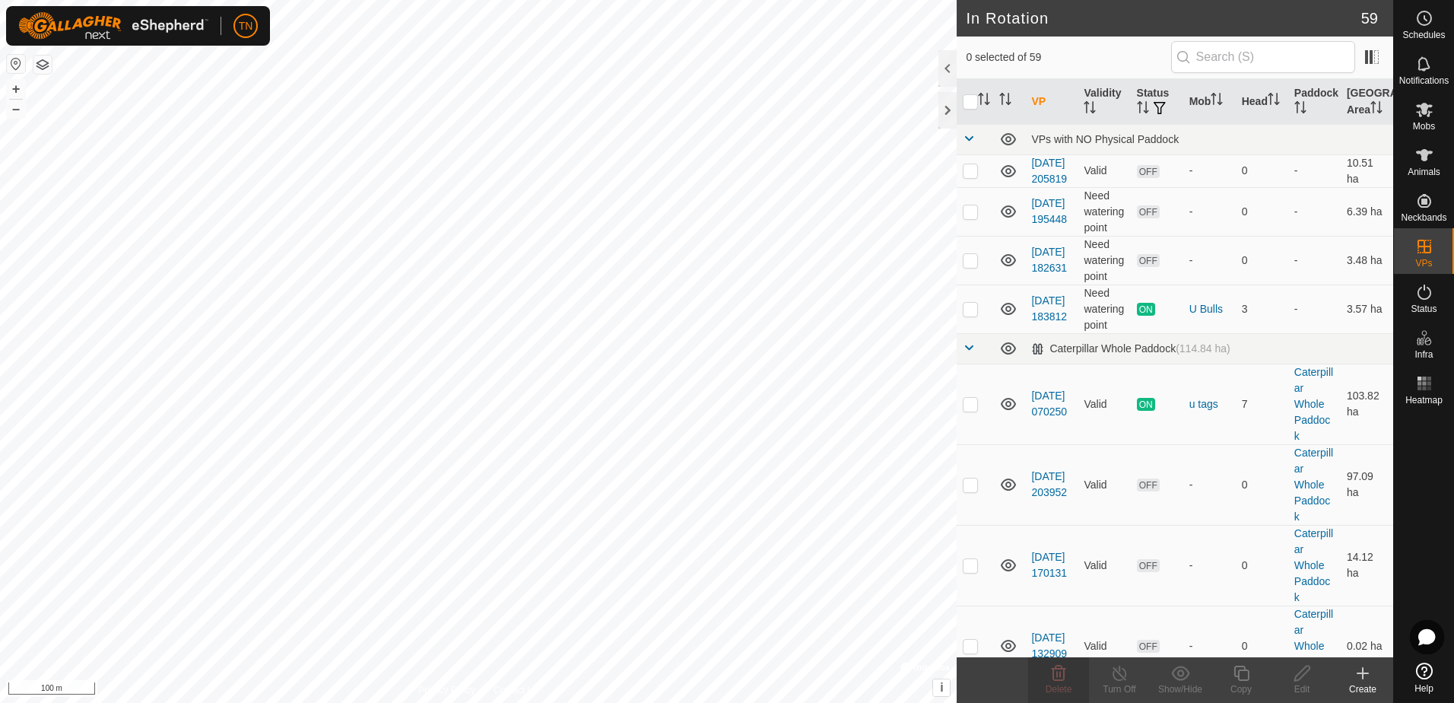
checkbox input "true"
click at [1060, 681] on icon at bounding box center [1059, 673] width 14 height 15
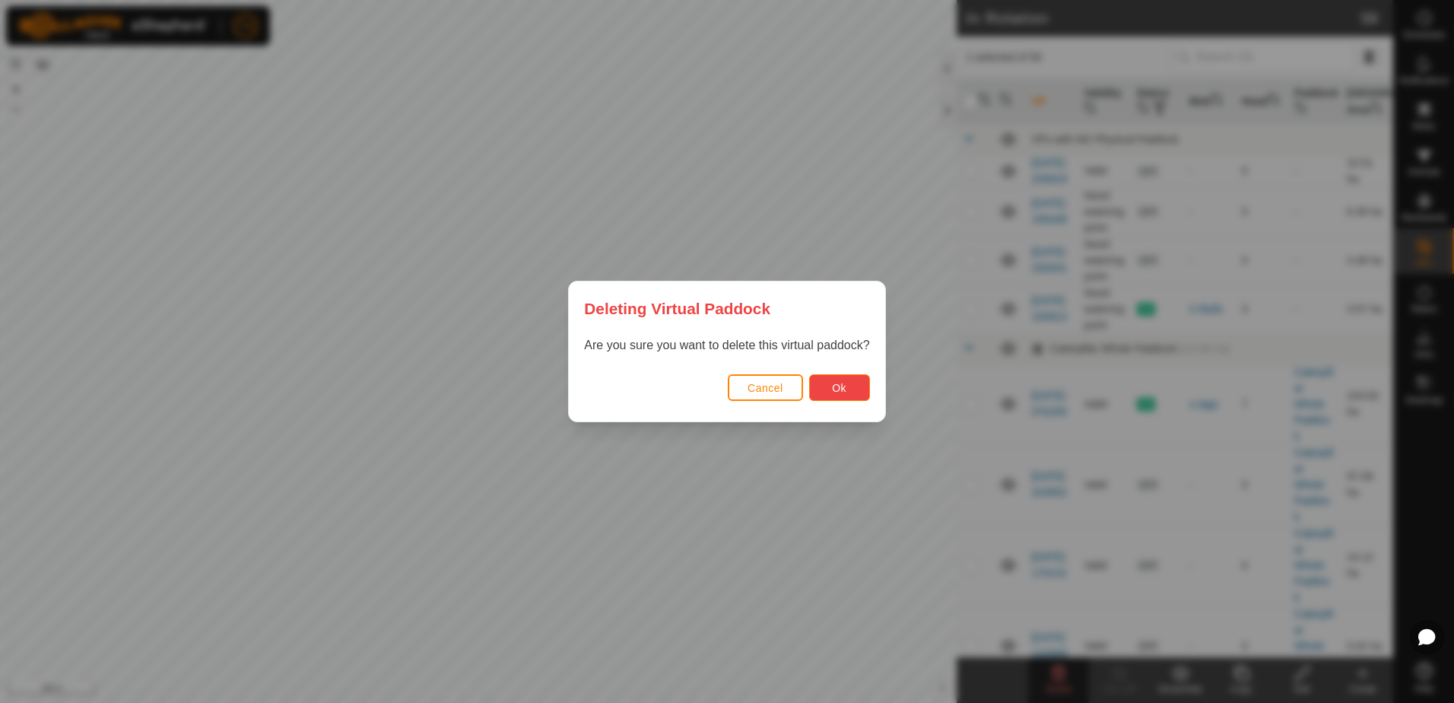
click at [837, 386] on span "Ok" at bounding box center [839, 388] width 14 height 12
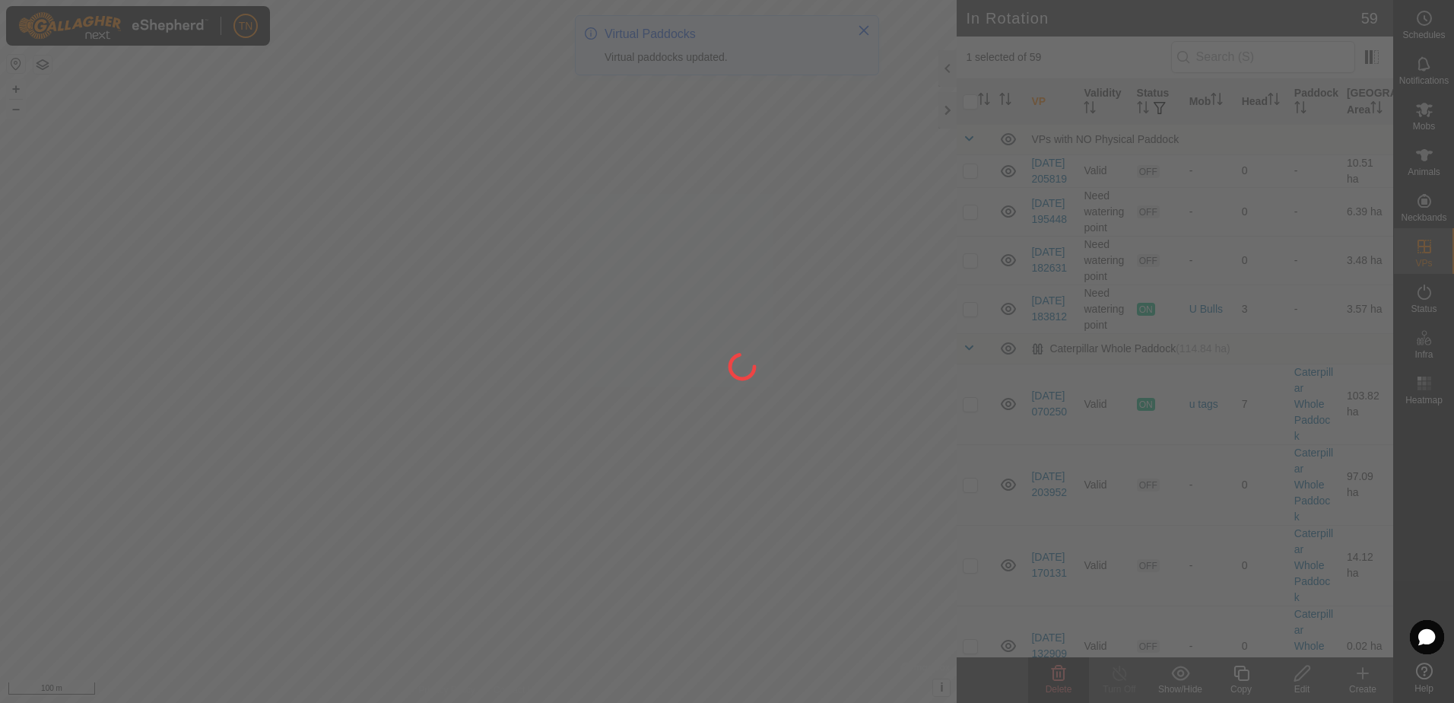
checkbox input "false"
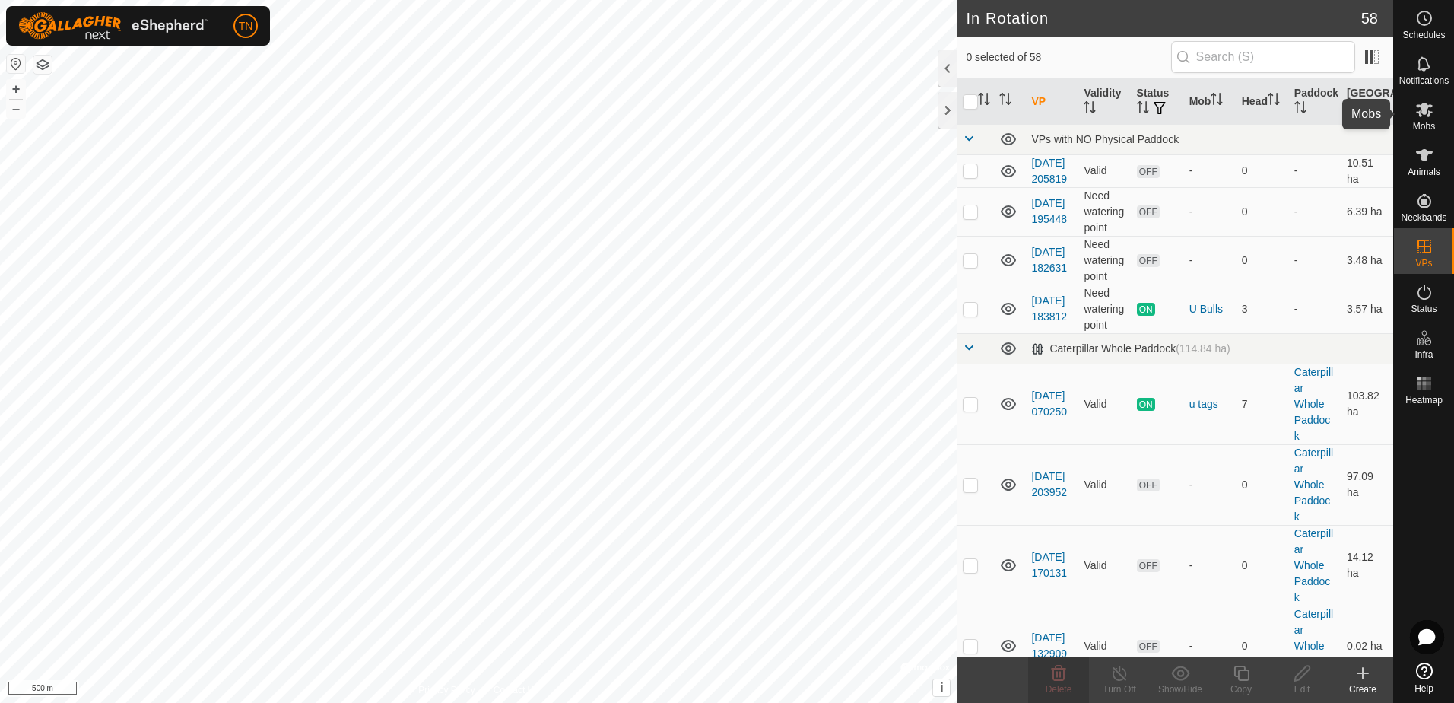
click at [1426, 120] on es-mob-svg-icon at bounding box center [1424, 109] width 27 height 24
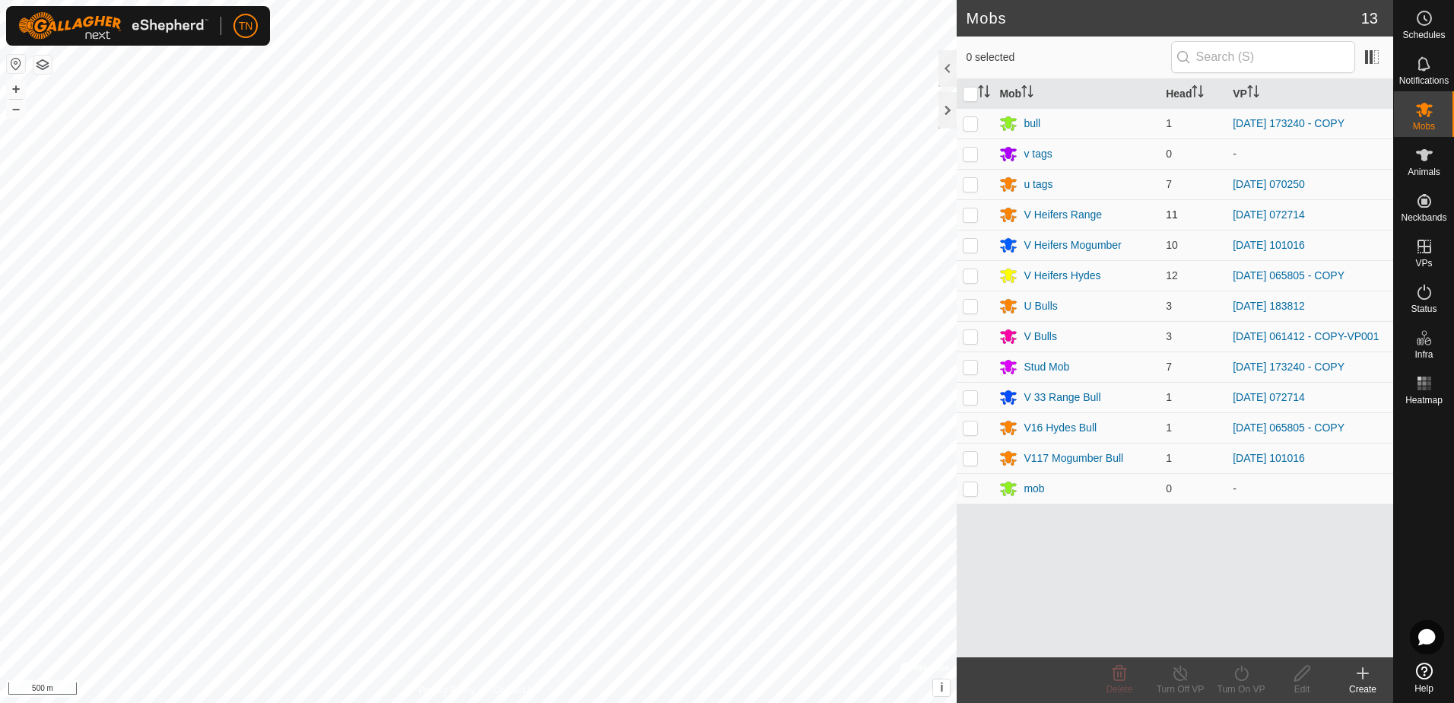
click at [974, 208] on p-tablecheckbox at bounding box center [970, 214] width 15 height 12
checkbox input "true"
click at [971, 396] on p-checkbox at bounding box center [970, 397] width 15 height 12
checkbox input "true"
click at [1181, 676] on icon at bounding box center [1180, 673] width 19 height 18
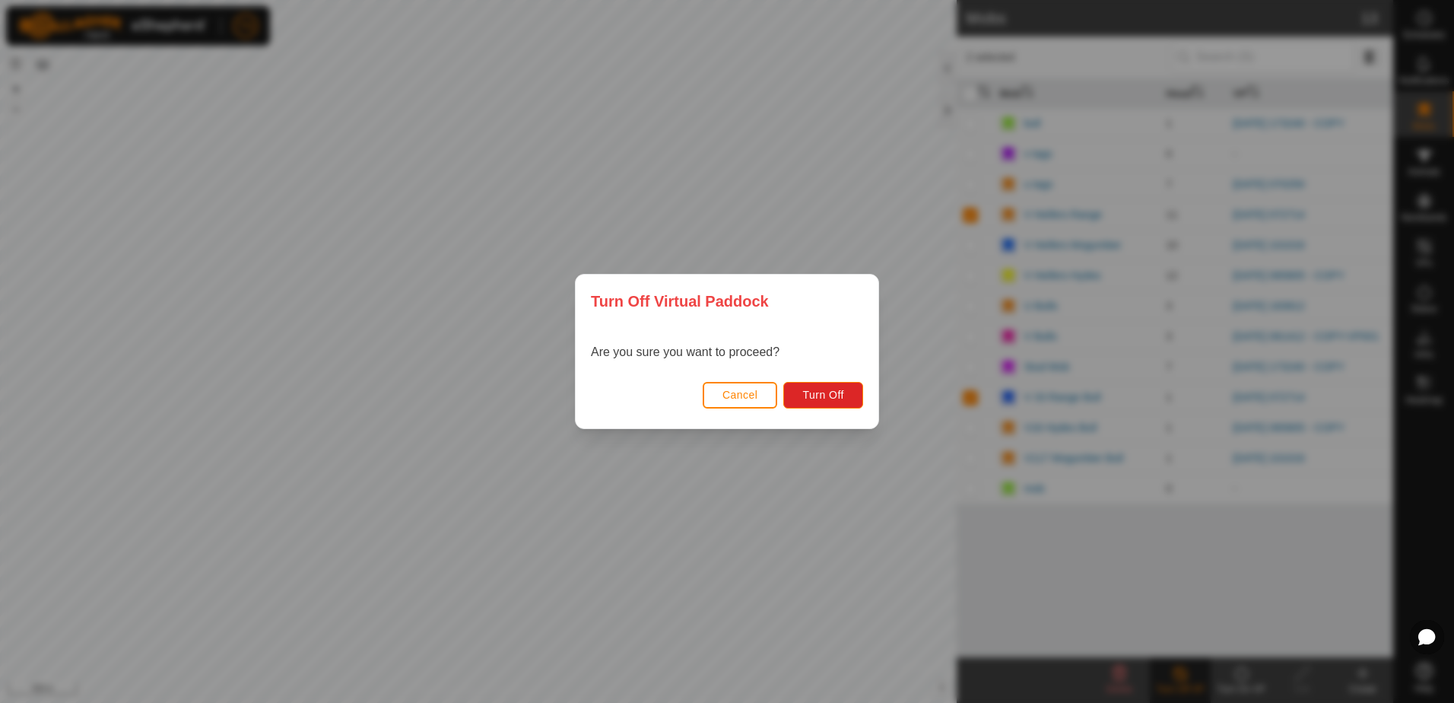
click at [748, 399] on span "Cancel" at bounding box center [741, 395] width 36 height 12
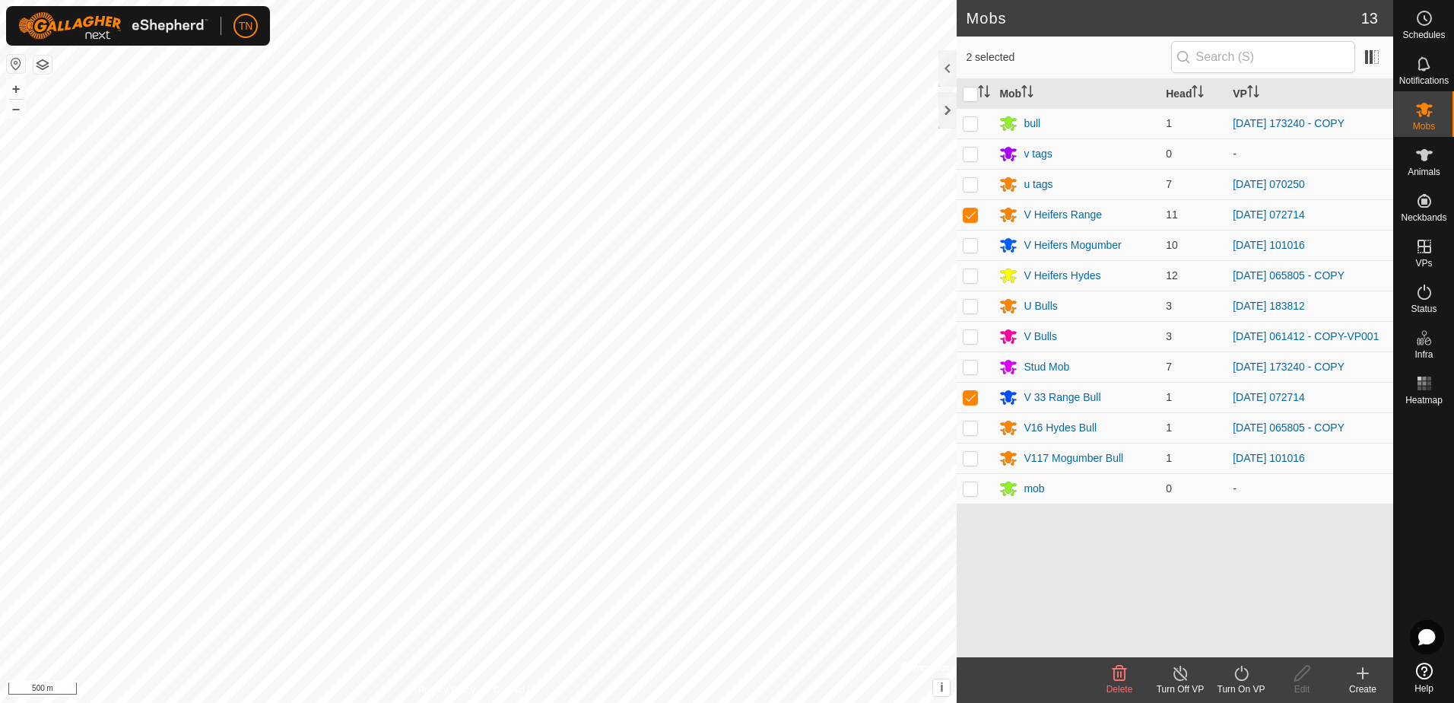
click at [1240, 687] on div "Turn On VP" at bounding box center [1241, 689] width 61 height 14
click at [1250, 644] on link "Now" at bounding box center [1287, 639] width 151 height 30
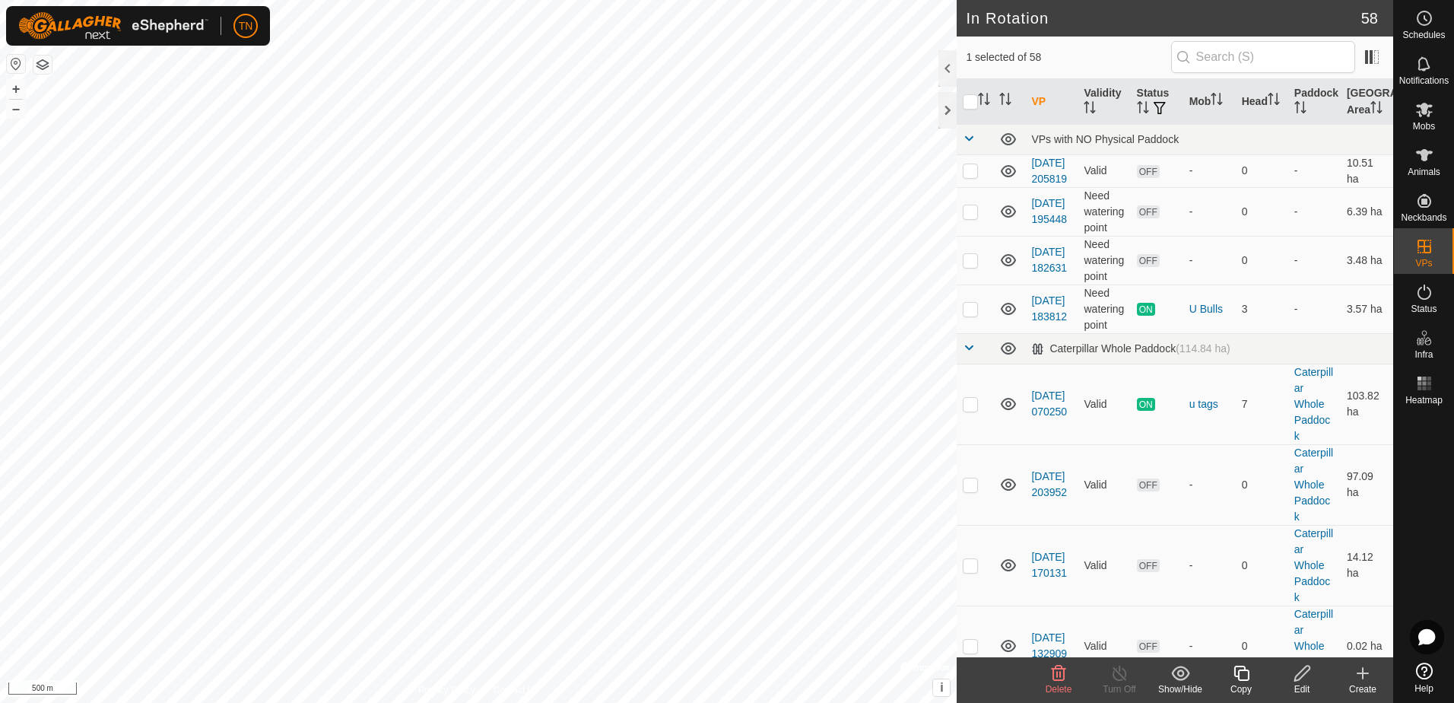
checkbox input "false"
checkbox input "true"
checkbox input "false"
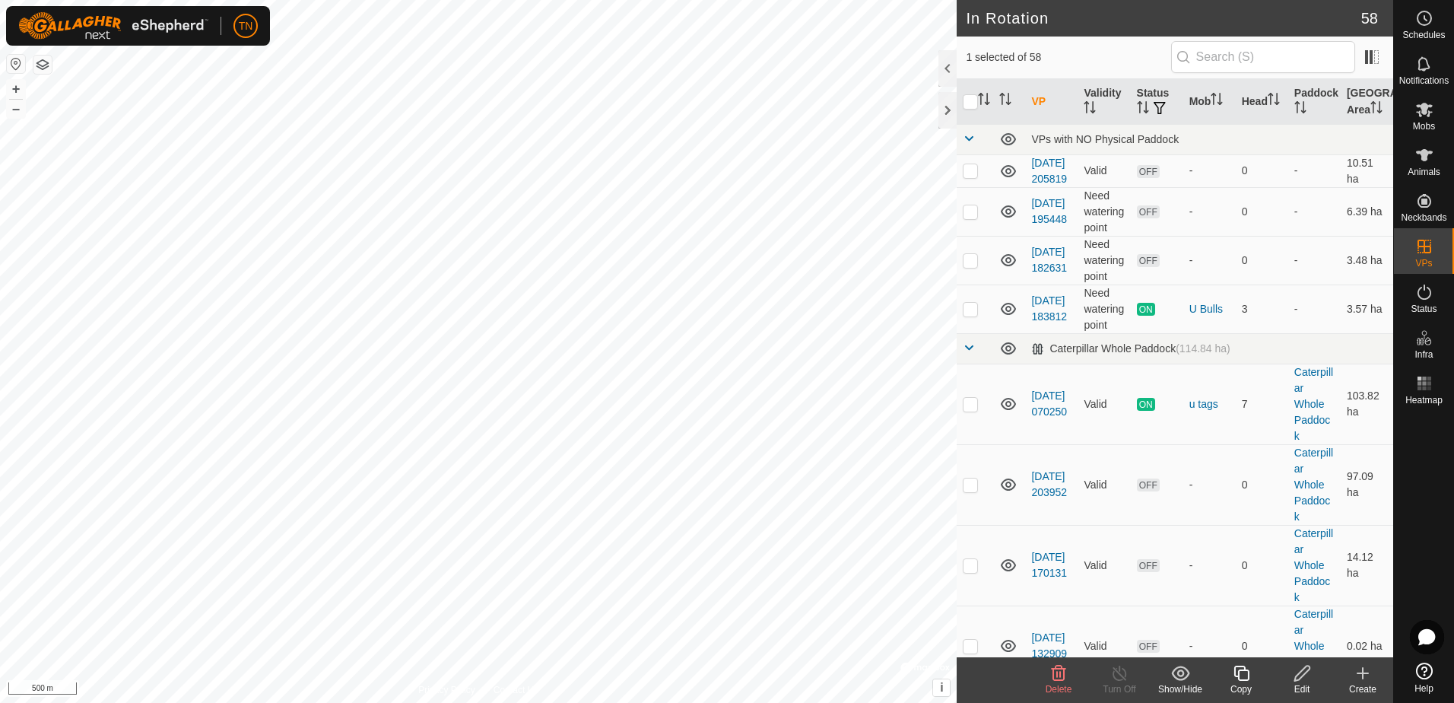
checkbox input "true"
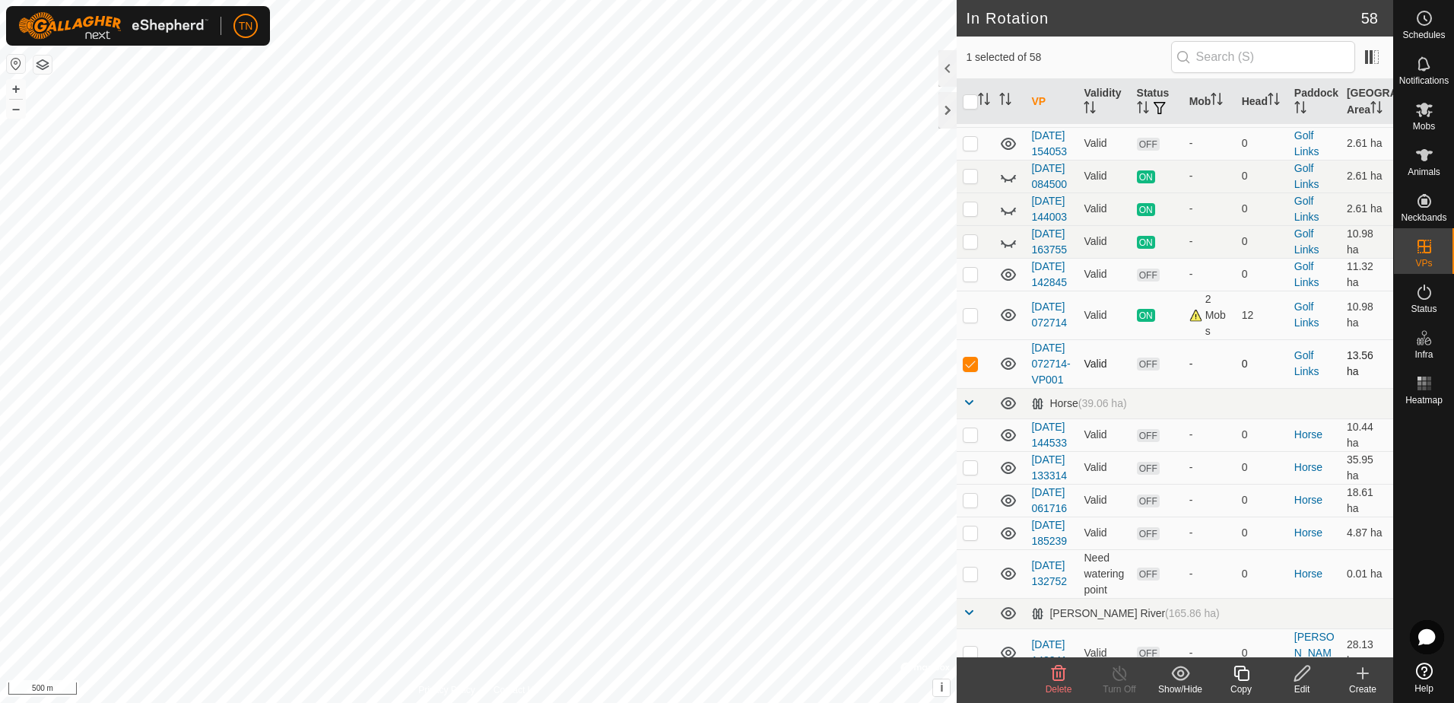
scroll to position [913, 0]
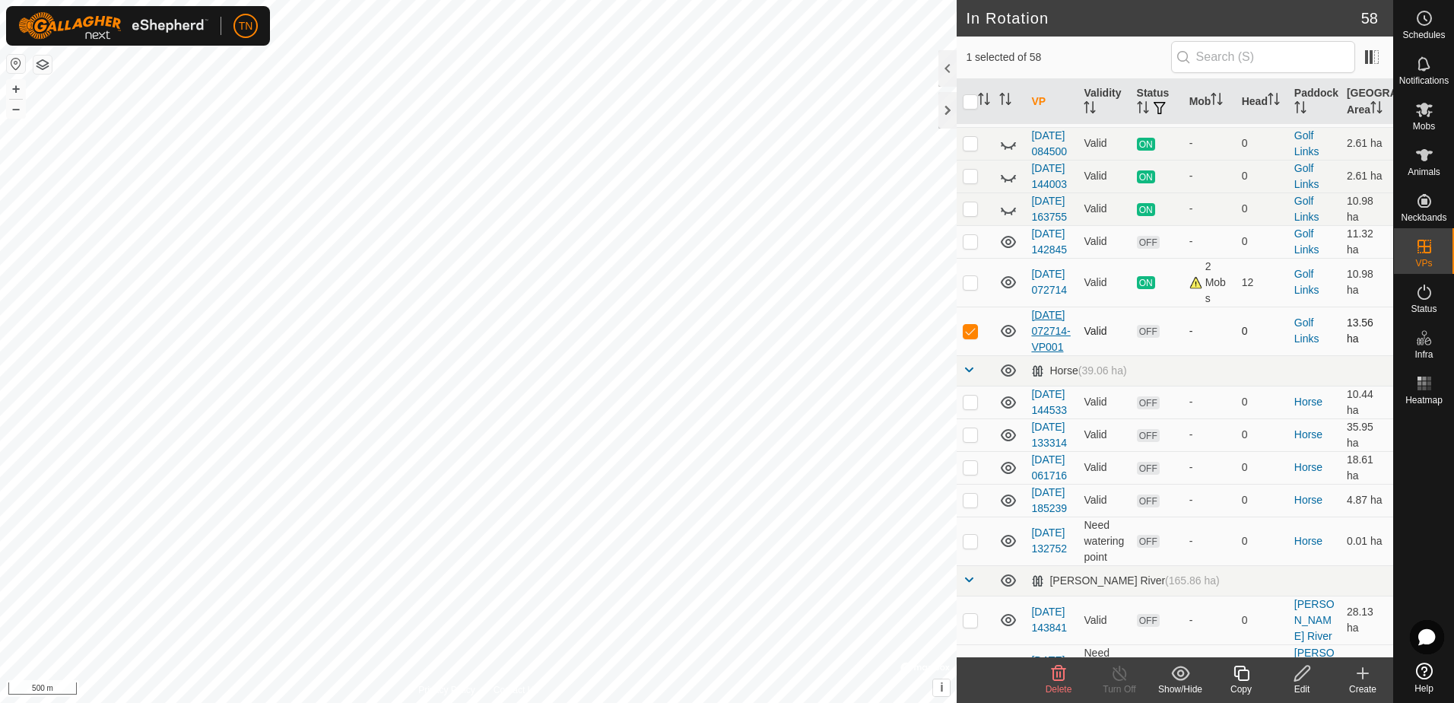
click at [1043, 353] on link "[DATE] 072714-VP001" at bounding box center [1050, 331] width 39 height 44
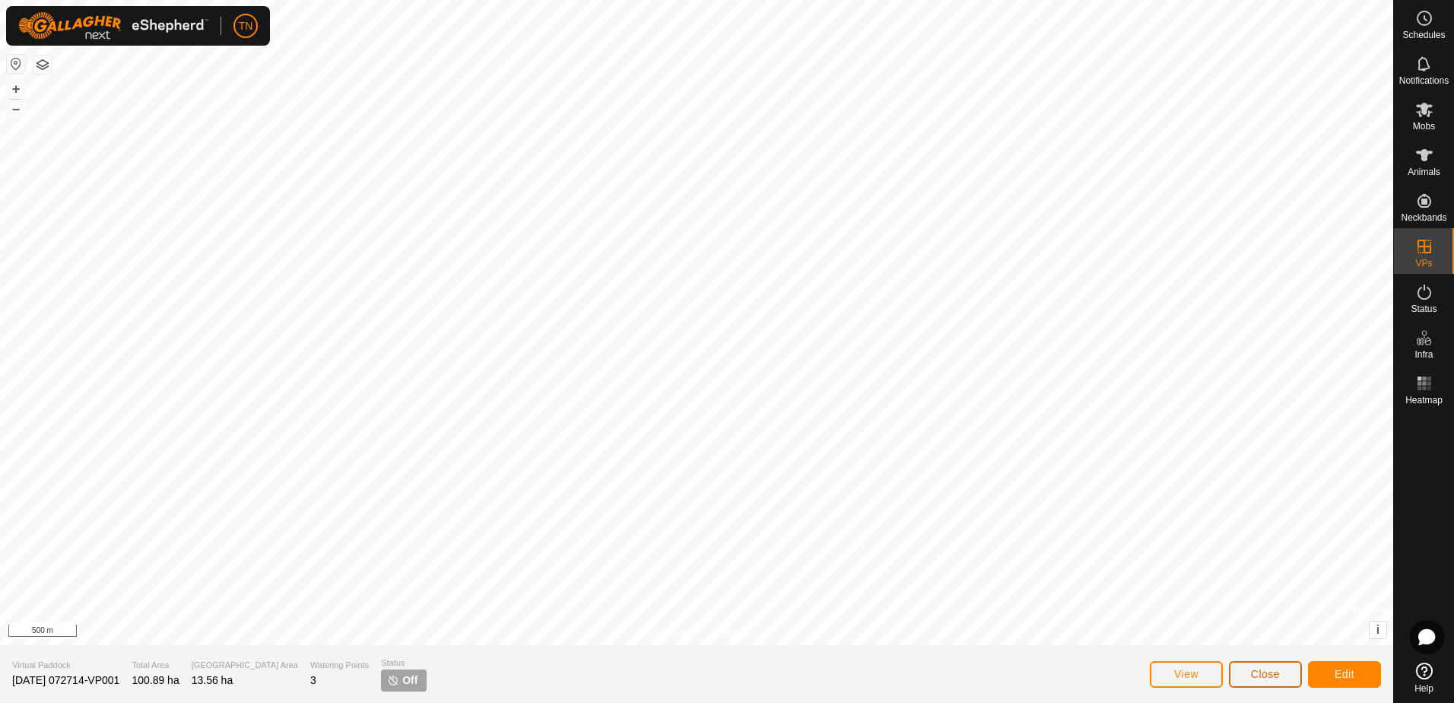
click at [1261, 672] on span "Close" at bounding box center [1265, 674] width 29 height 12
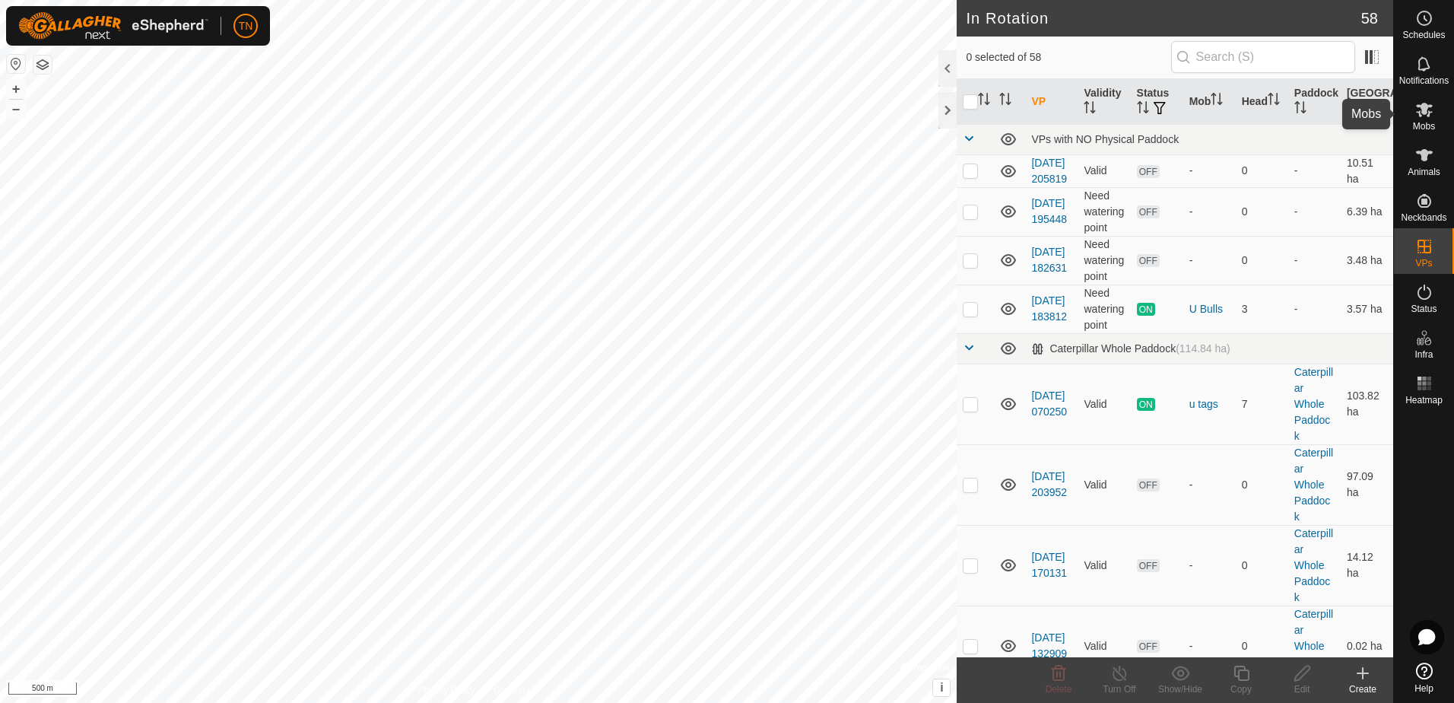
click at [1429, 110] on icon at bounding box center [1425, 109] width 18 height 18
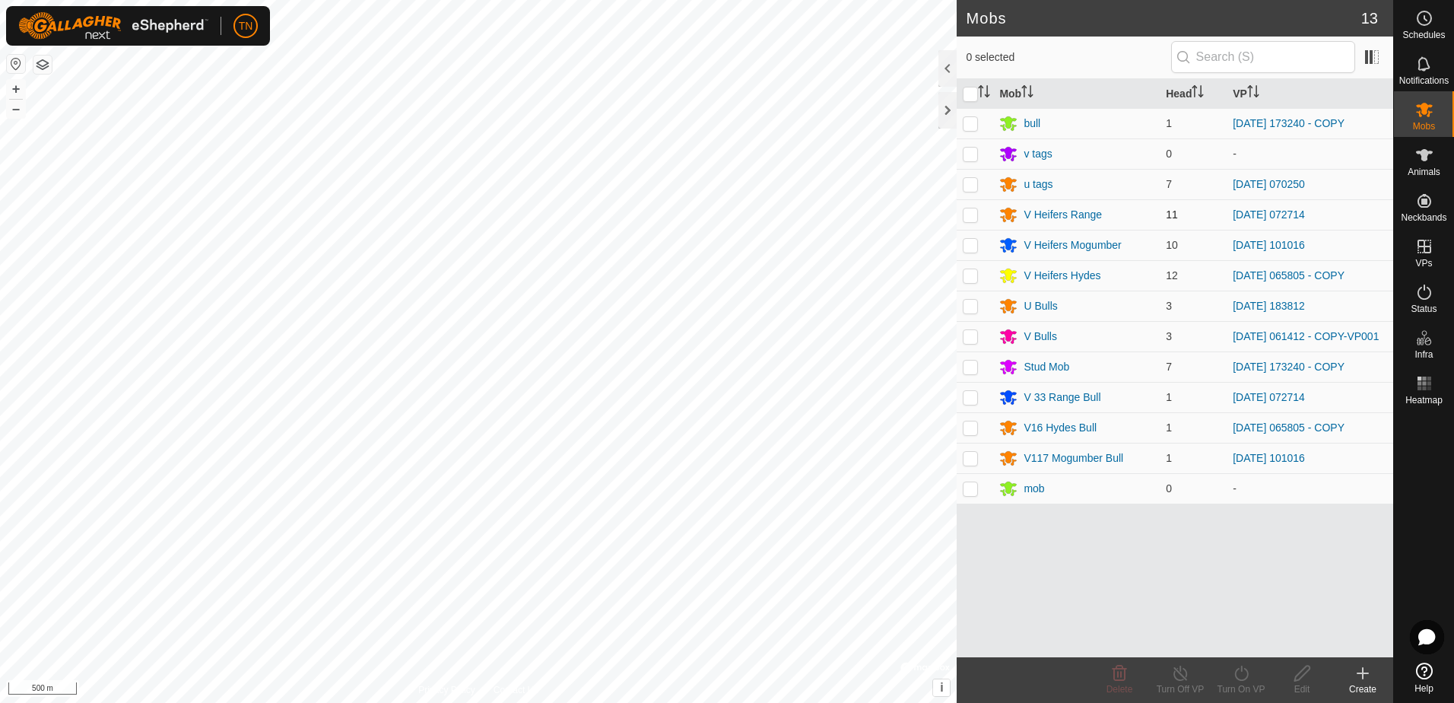
click at [974, 215] on p-checkbox at bounding box center [970, 214] width 15 height 12
checkbox input "true"
click at [970, 401] on p-checkbox at bounding box center [970, 397] width 15 height 12
checkbox input "true"
click at [1247, 682] on icon at bounding box center [1241, 673] width 19 height 18
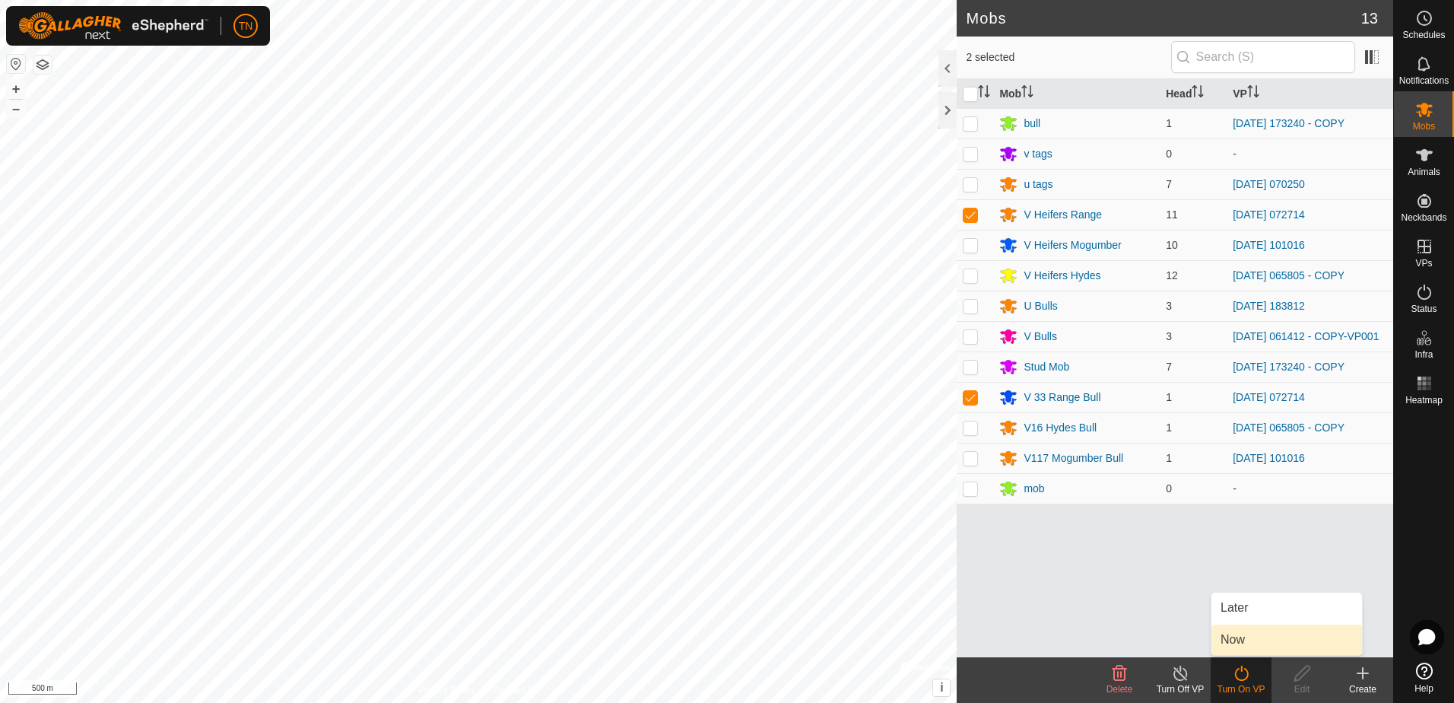
click at [1251, 634] on link "Now" at bounding box center [1287, 639] width 151 height 30
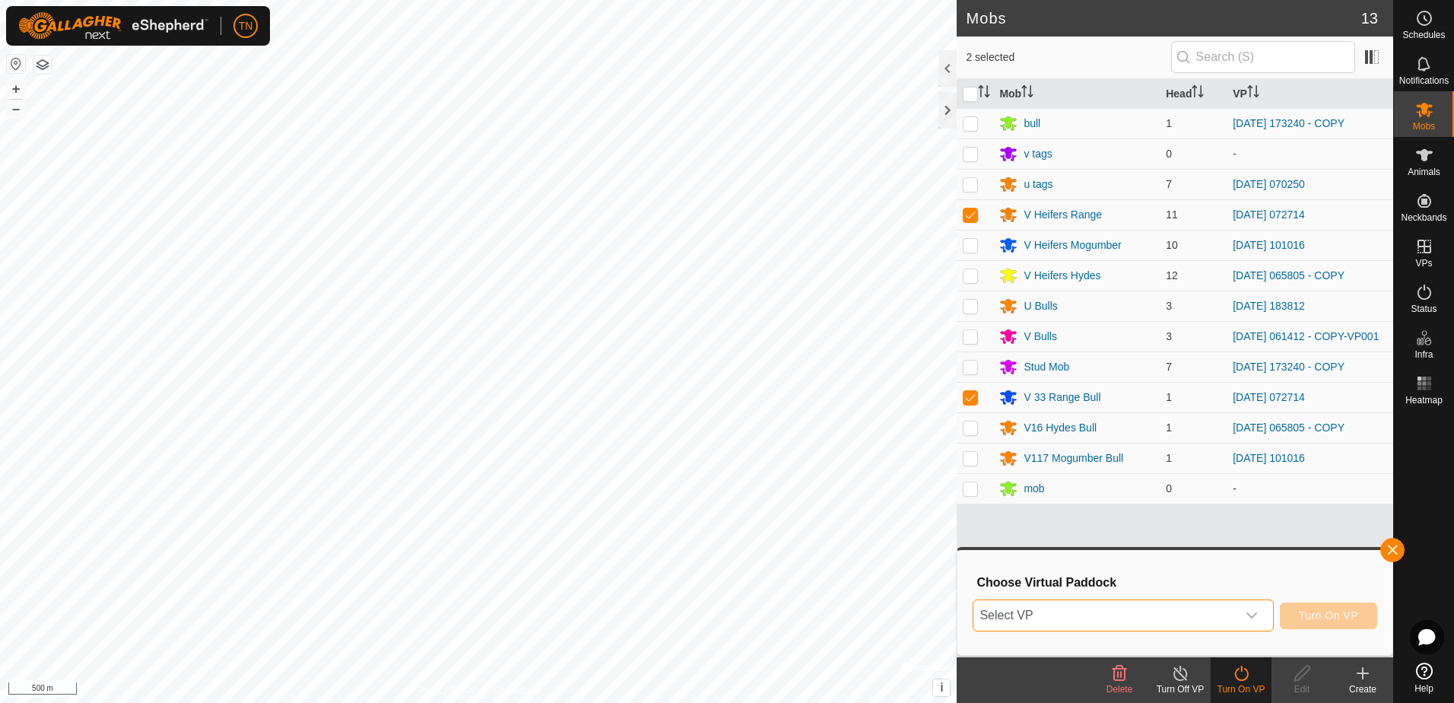
click at [1216, 627] on span "Select VP" at bounding box center [1105, 615] width 262 height 30
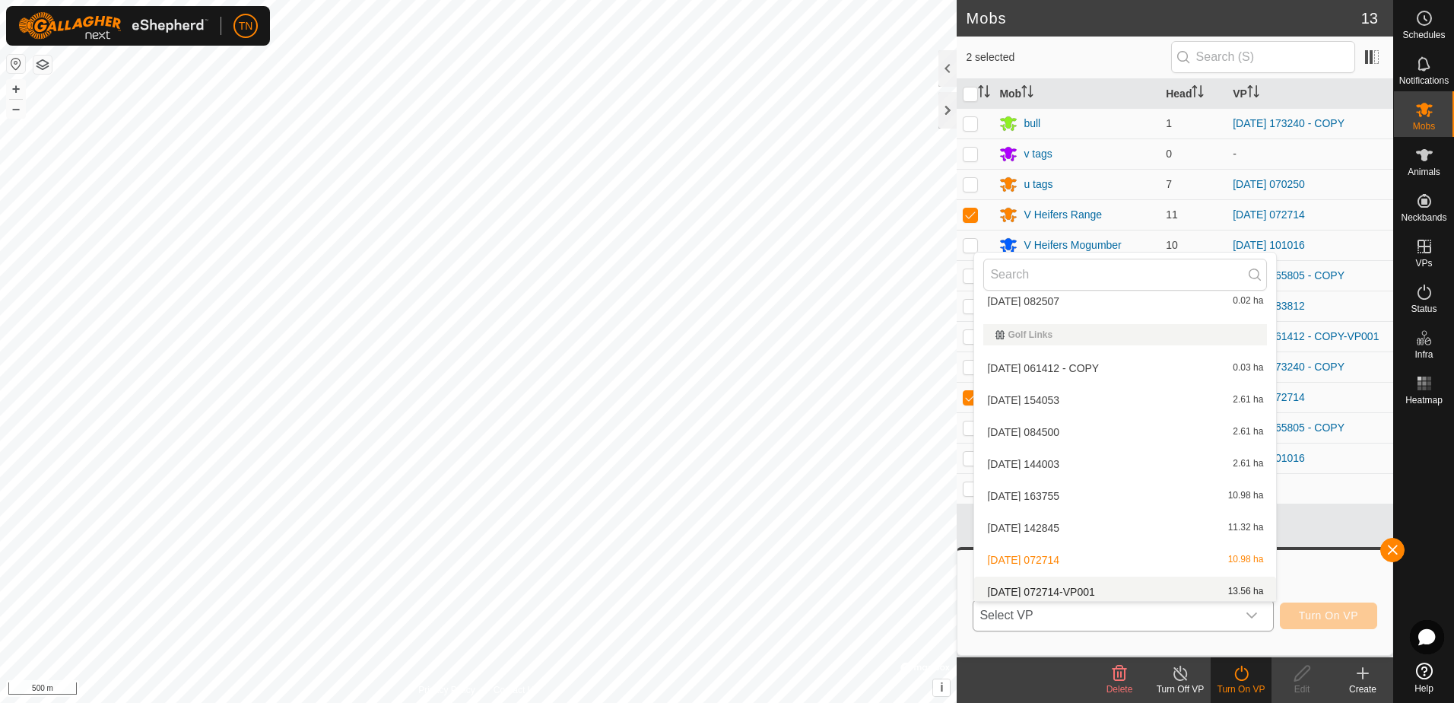
scroll to position [406, 0]
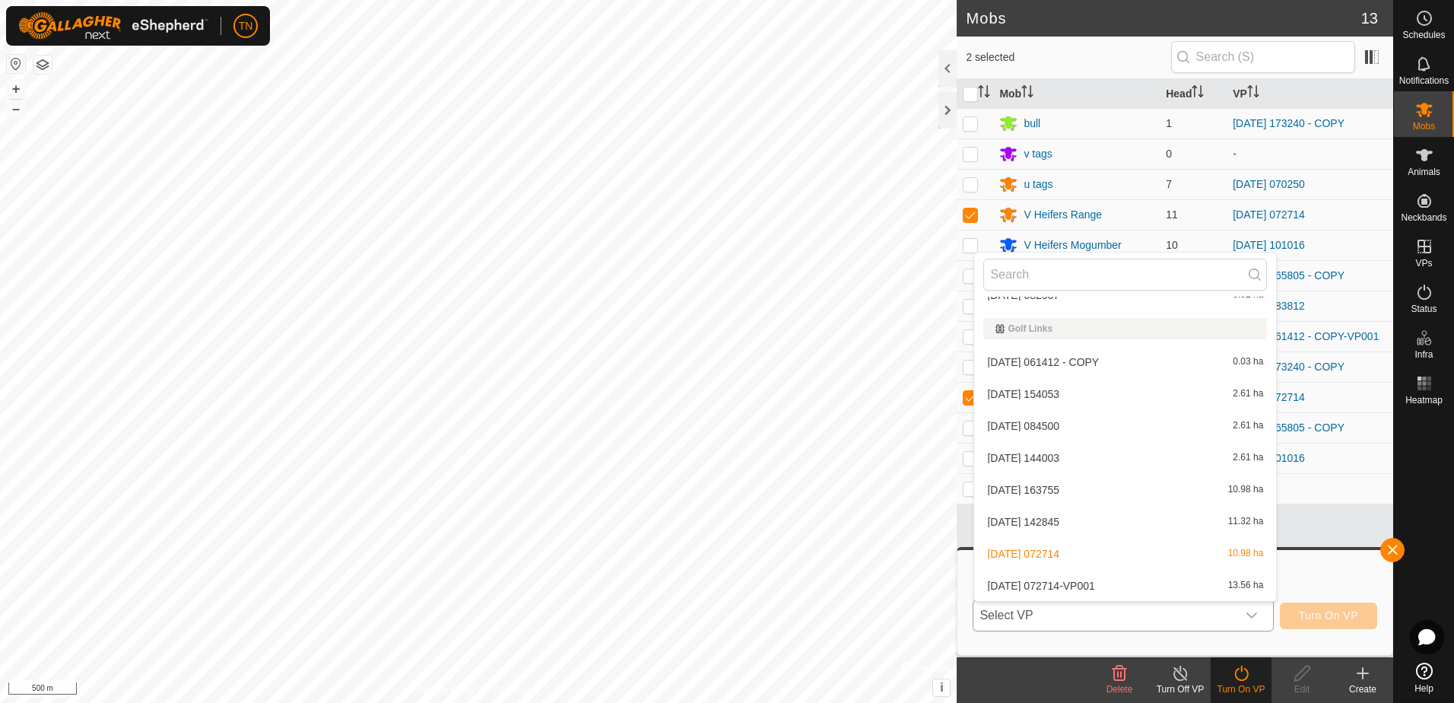
click at [1098, 580] on li "[DATE] 072714-VP001 13.56 ha" at bounding box center [1125, 585] width 302 height 30
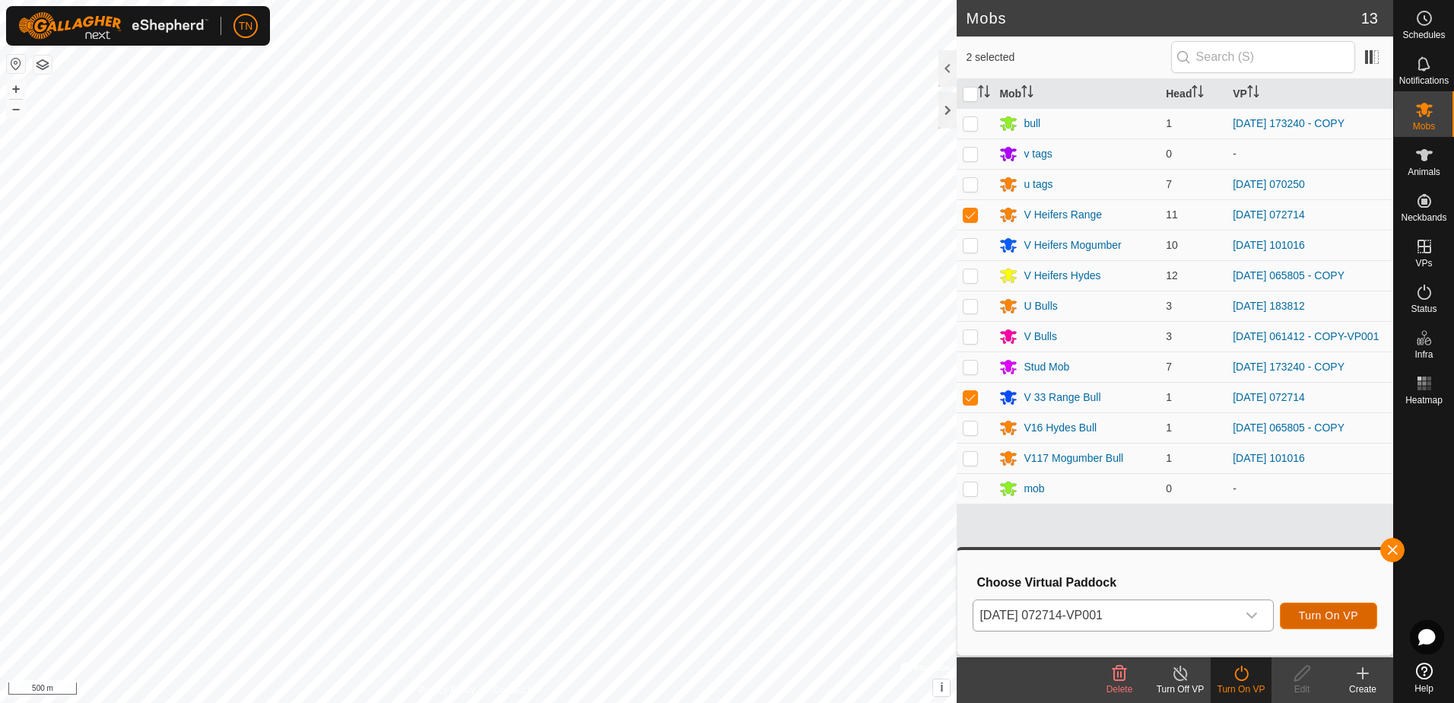
click at [1308, 605] on button "Turn On VP" at bounding box center [1328, 615] width 97 height 27
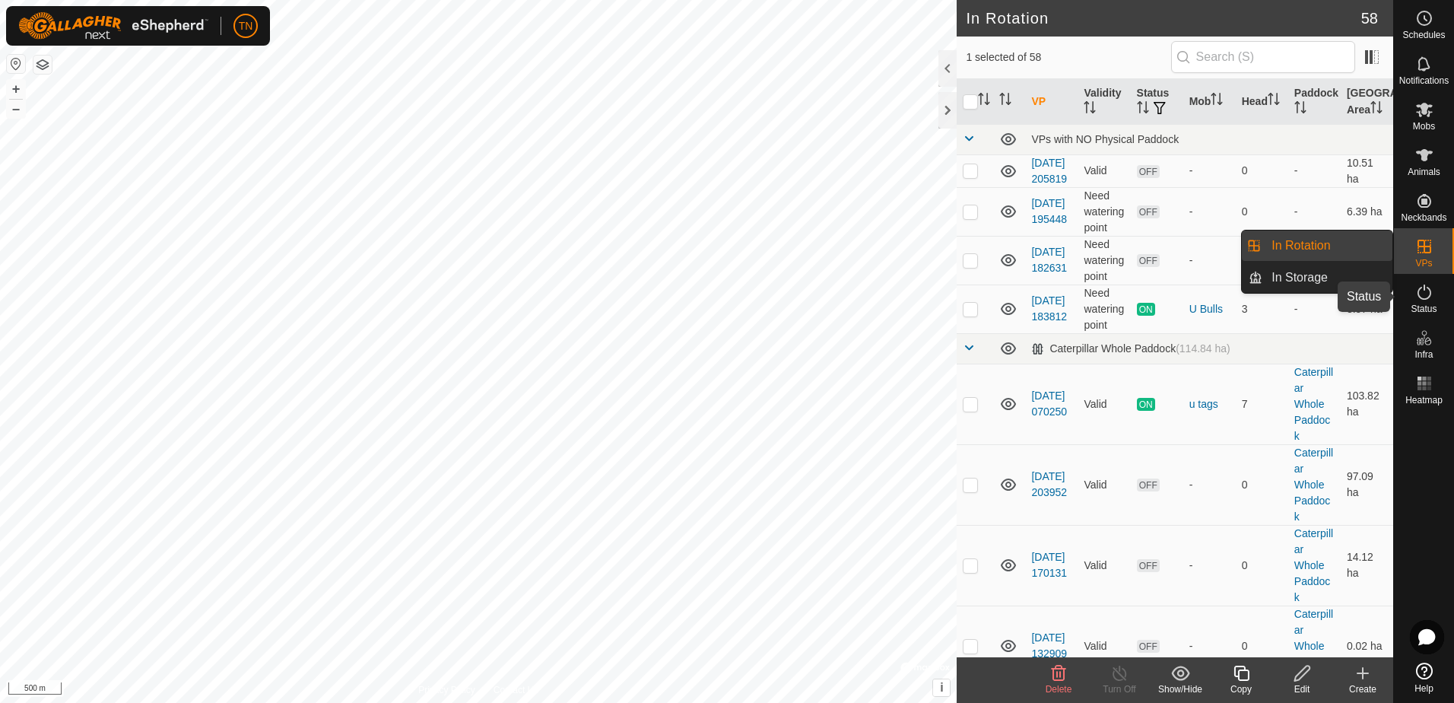
click at [1424, 291] on icon at bounding box center [1425, 292] width 18 height 18
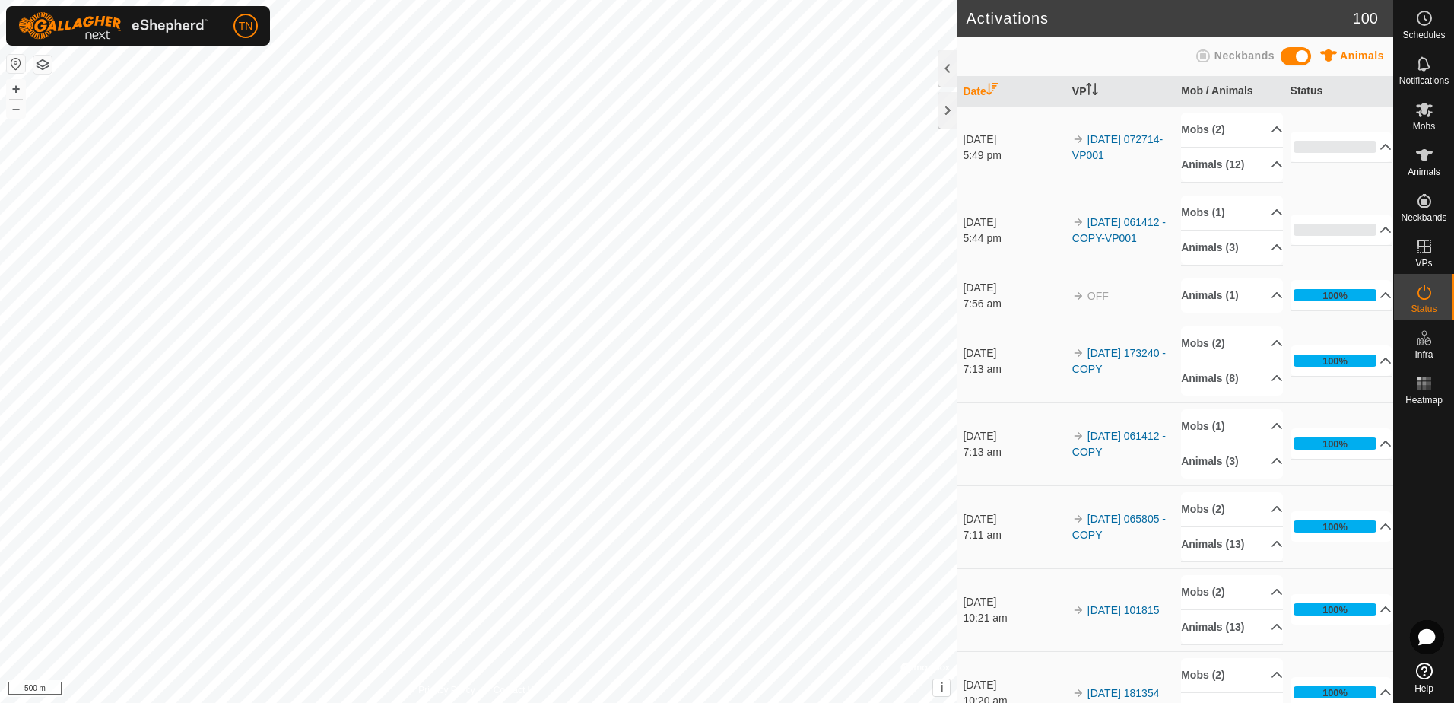
click at [1084, 266] on div "Activations 100 Animals Neckbands Date VP Mob / Animals Status [DATE] 5:49 pm 2…" at bounding box center [697, 351] width 1394 height 703
